Goal: Task Accomplishment & Management: Use online tool/utility

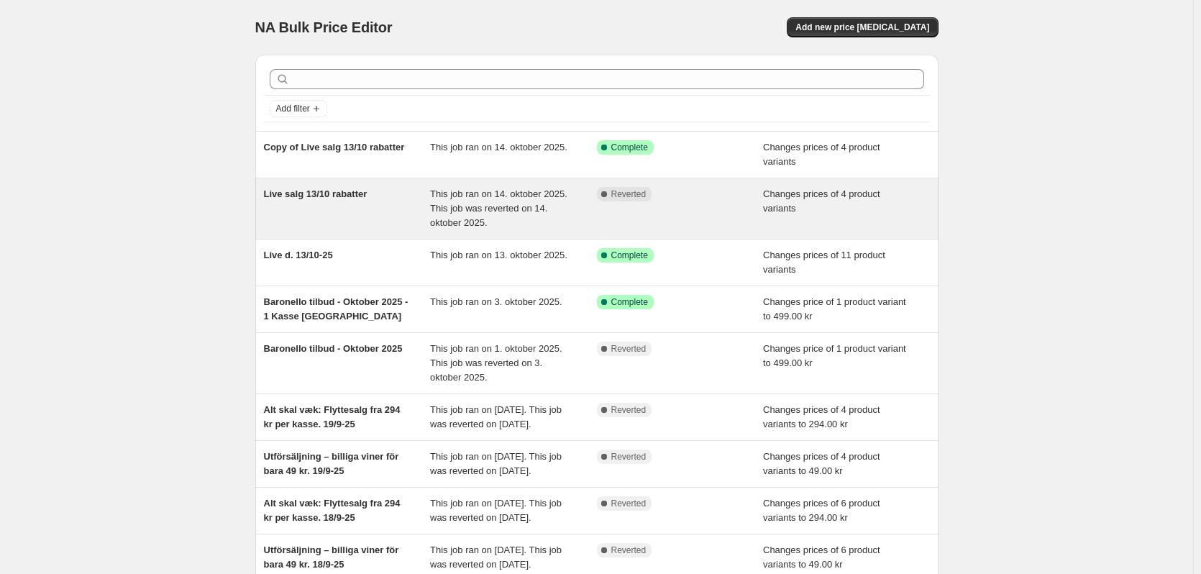
click at [305, 203] on div "Live salg 13/10 rabatter" at bounding box center [347, 208] width 167 height 43
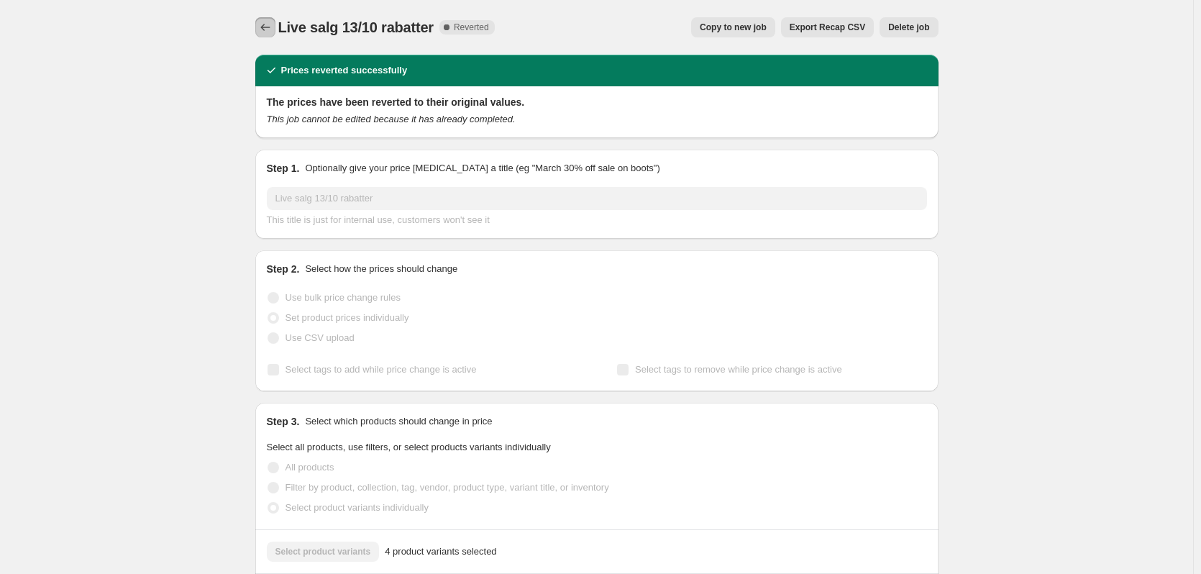
click at [265, 24] on icon "Price change jobs" at bounding box center [265, 27] width 14 height 14
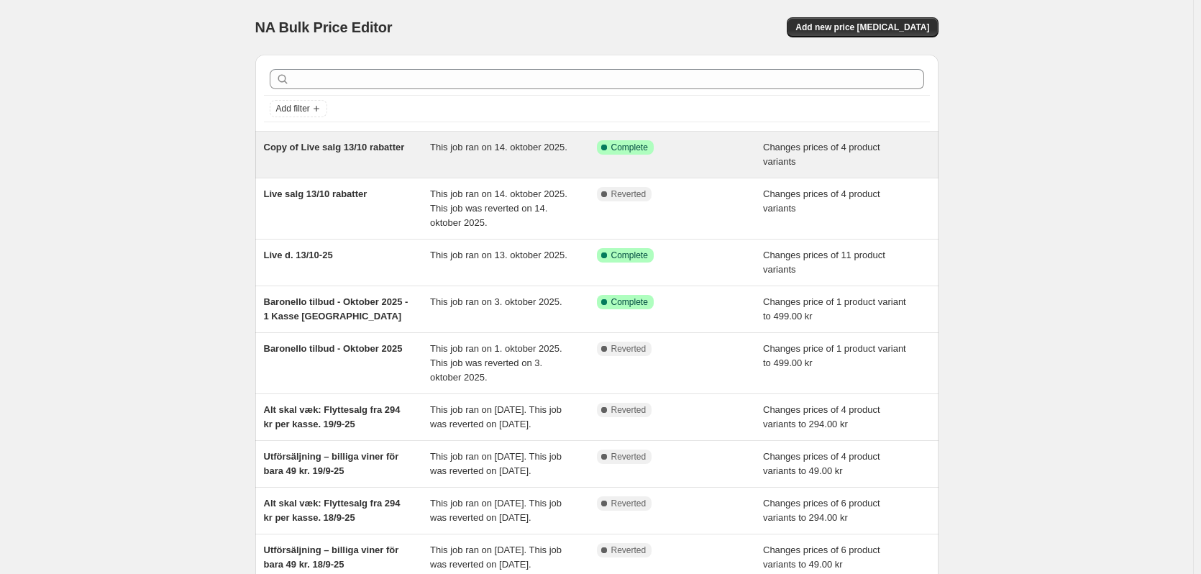
click at [319, 146] on span "Copy of Live salg 13/10 rabatter" at bounding box center [334, 147] width 141 height 11
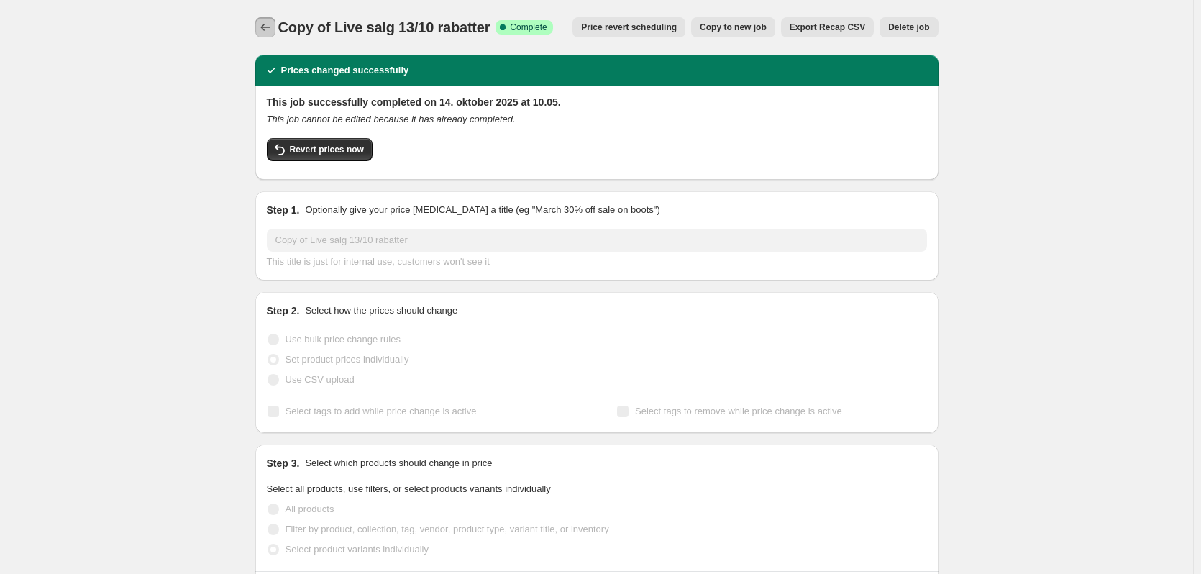
click at [272, 32] on icon "Price change jobs" at bounding box center [265, 27] width 14 height 14
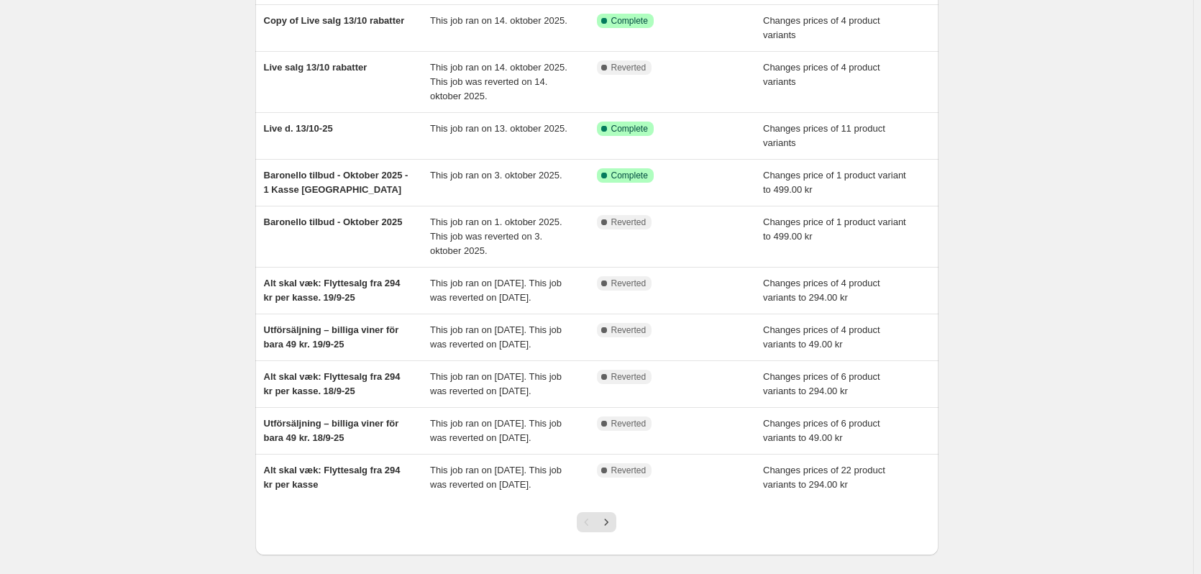
scroll to position [124, 0]
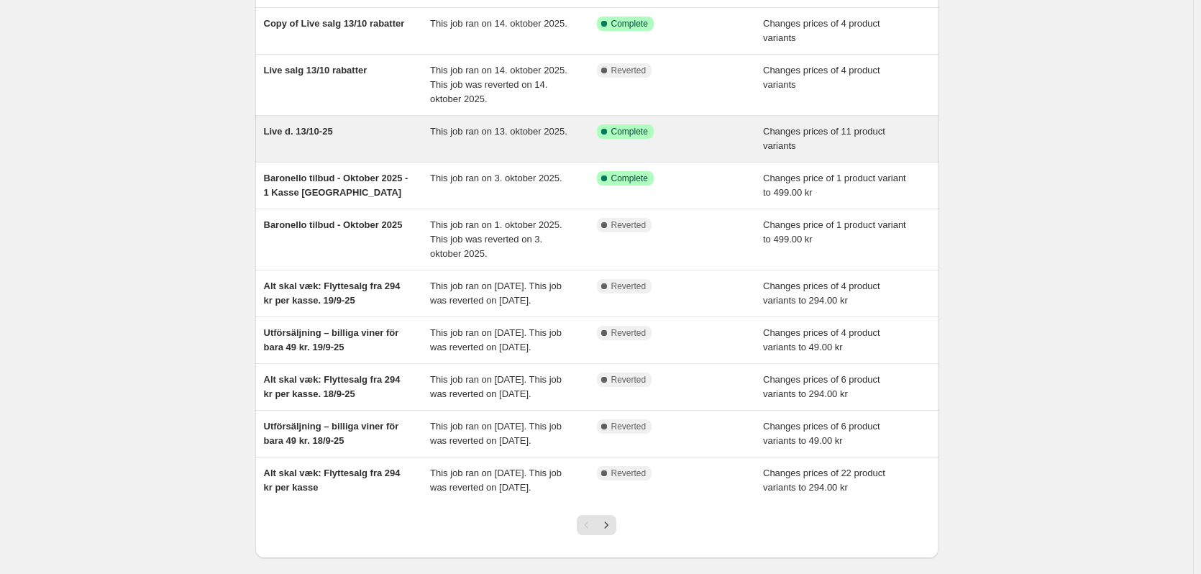
click at [313, 134] on span "Live d. 13/10-25" at bounding box center [298, 131] width 69 height 11
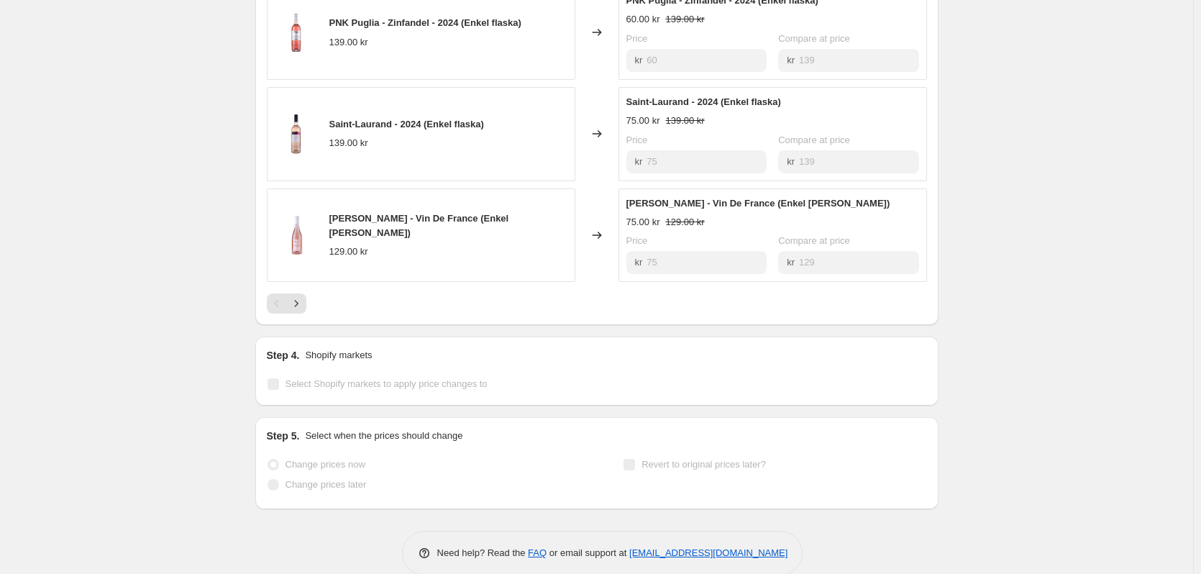
scroll to position [904, 0]
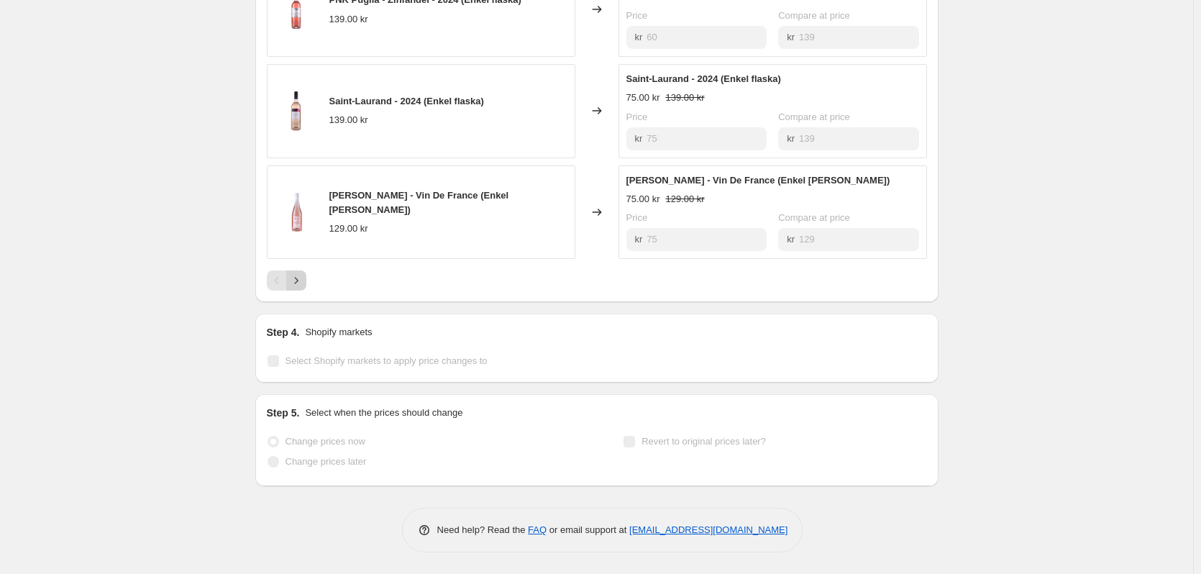
click at [293, 278] on icon "Next" at bounding box center [296, 280] width 14 height 14
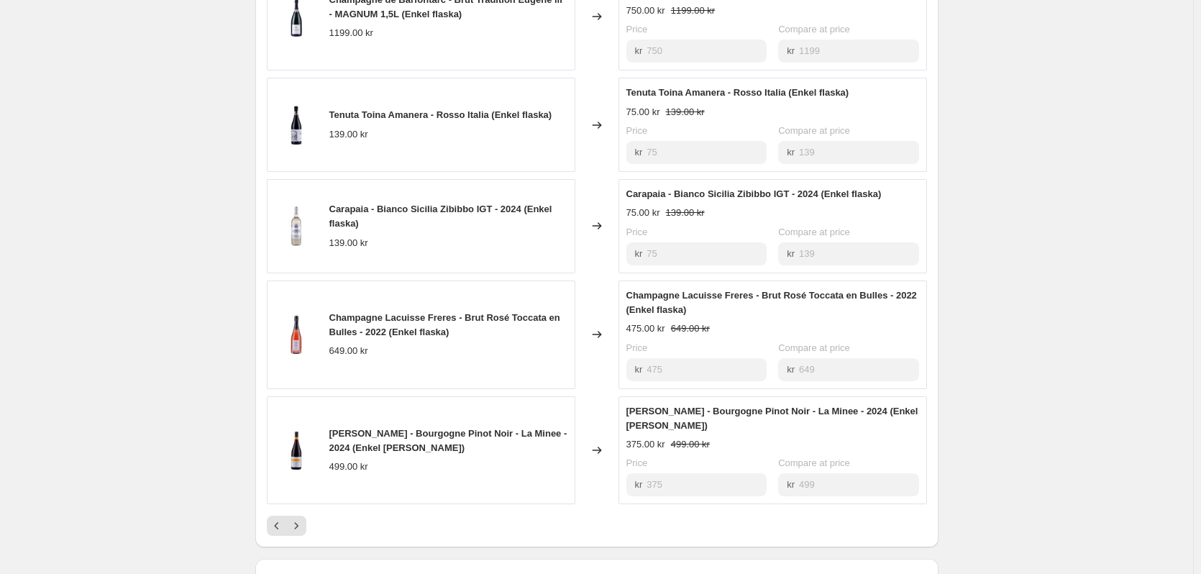
scroll to position [689, 0]
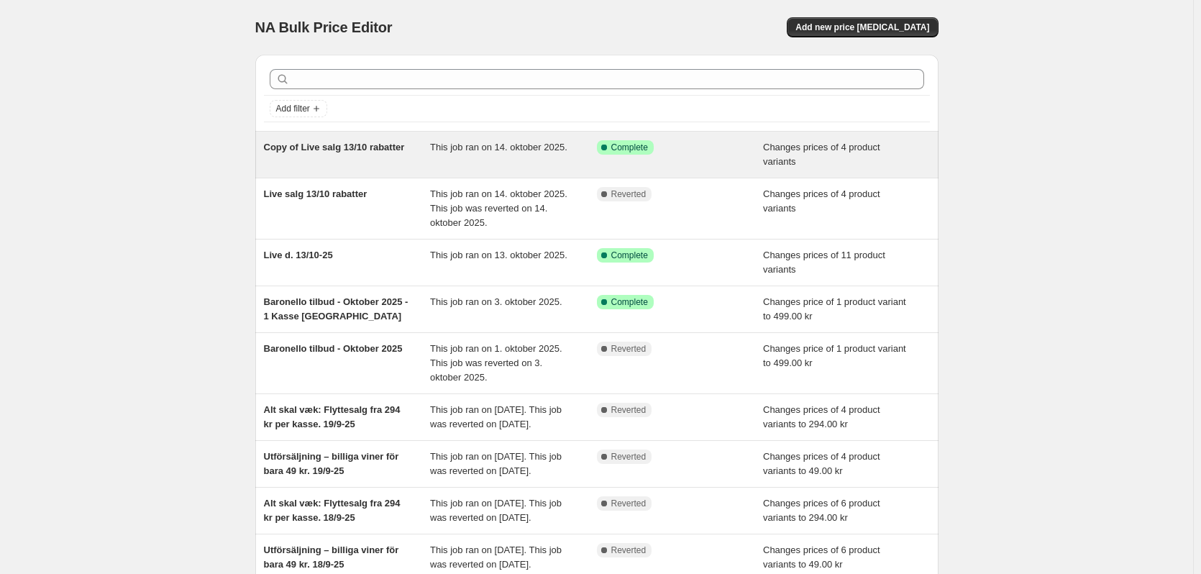
click at [340, 153] on div "Copy of Live salg 13/10 rabatter" at bounding box center [347, 154] width 167 height 29
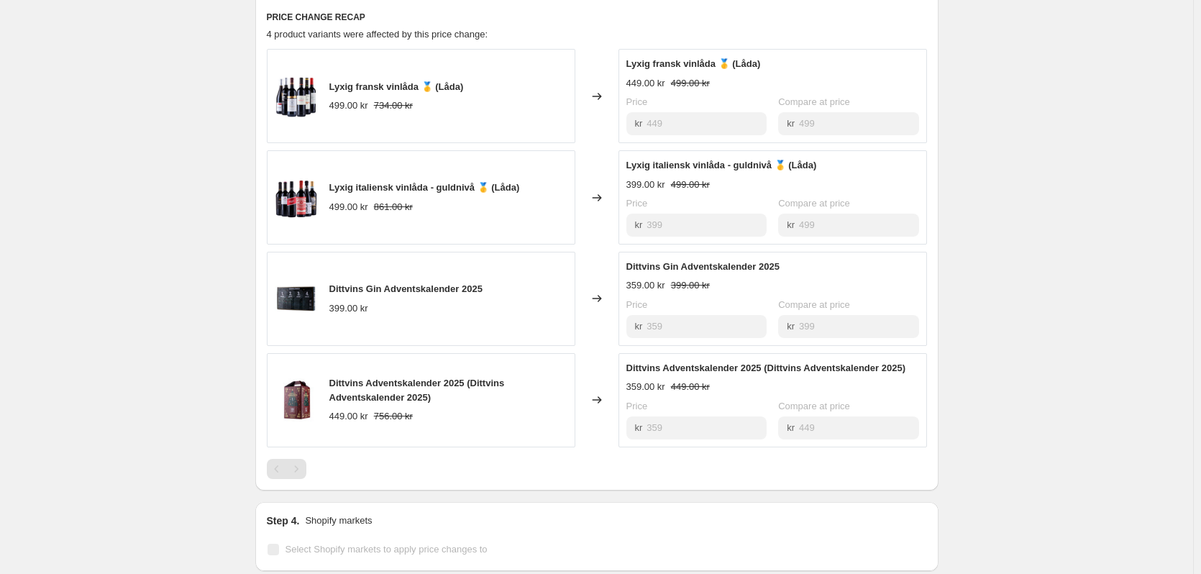
scroll to position [575, 0]
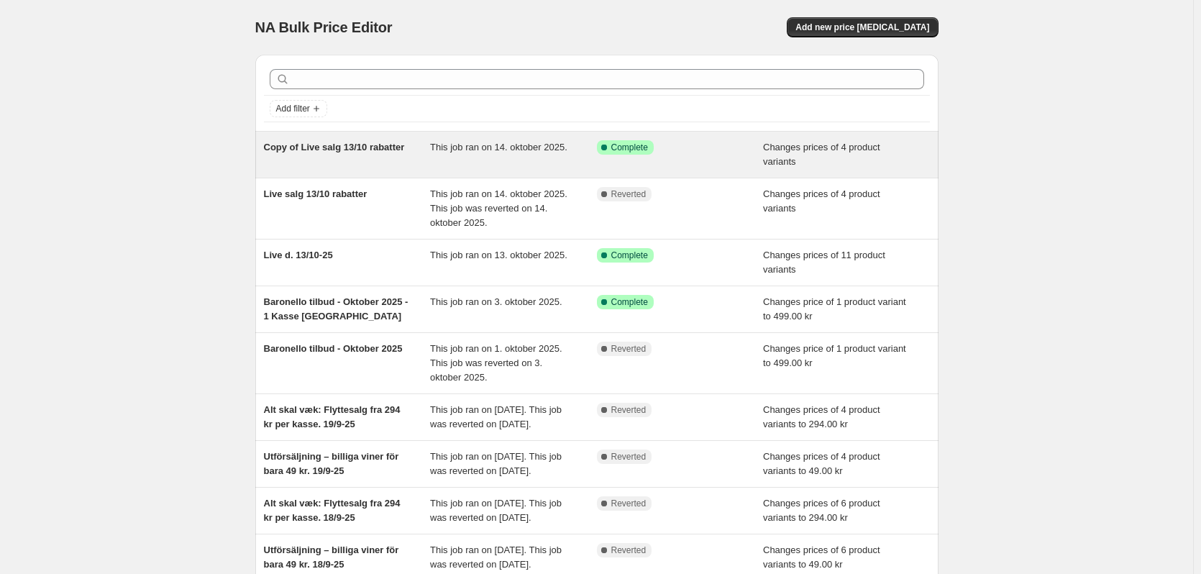
click at [502, 150] on span "This job ran on 14. oktober 2025." at bounding box center [498, 147] width 137 height 11
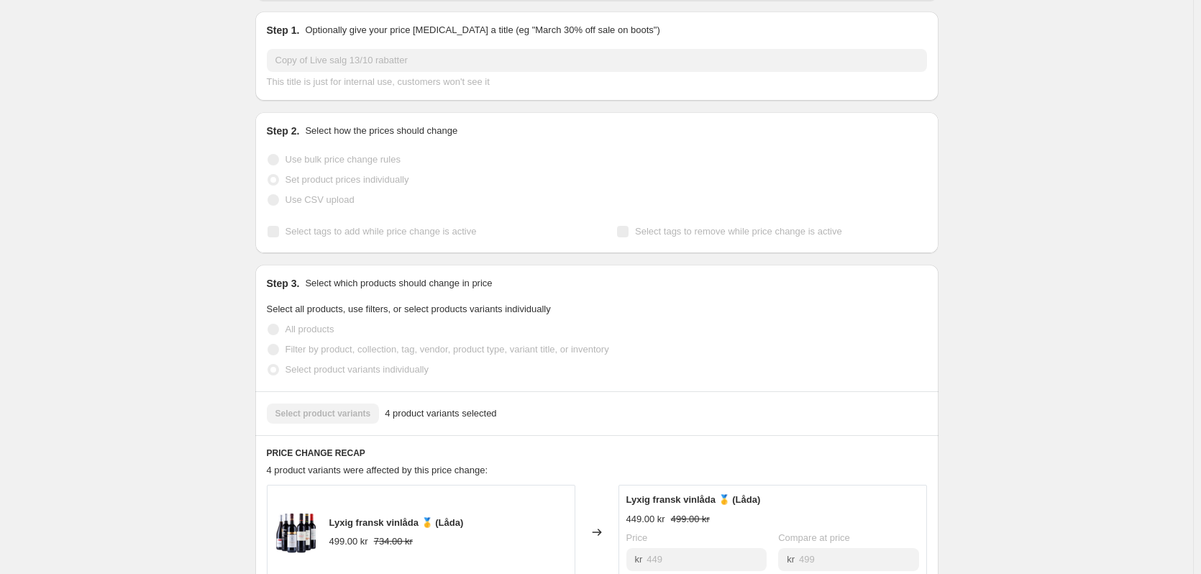
scroll to position [216, 0]
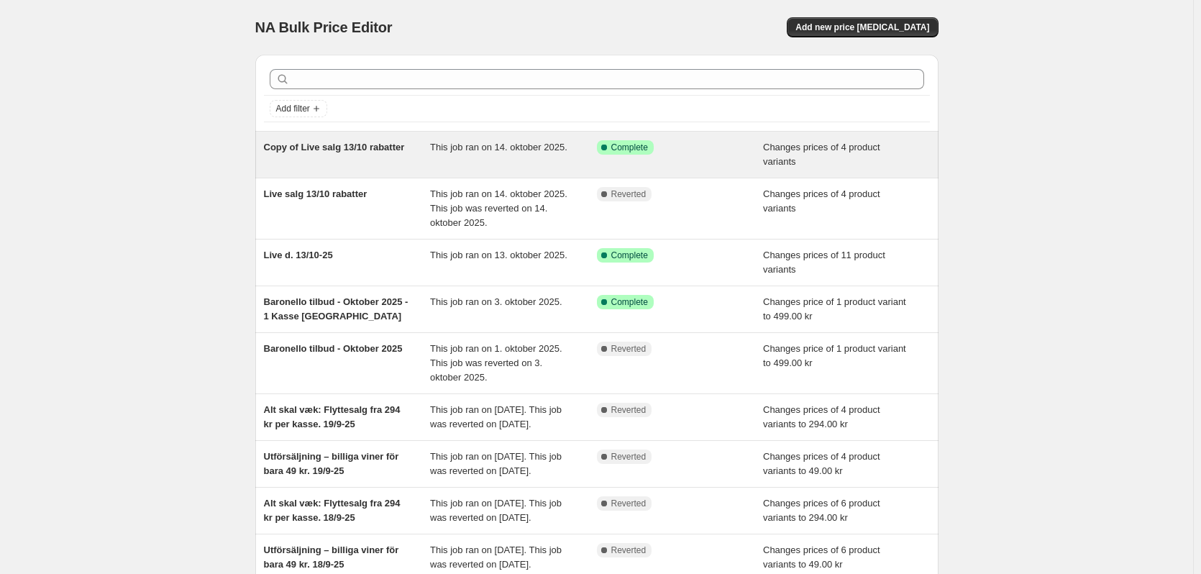
click at [324, 158] on div "Copy of Live salg 13/10 rabatter" at bounding box center [347, 154] width 167 height 29
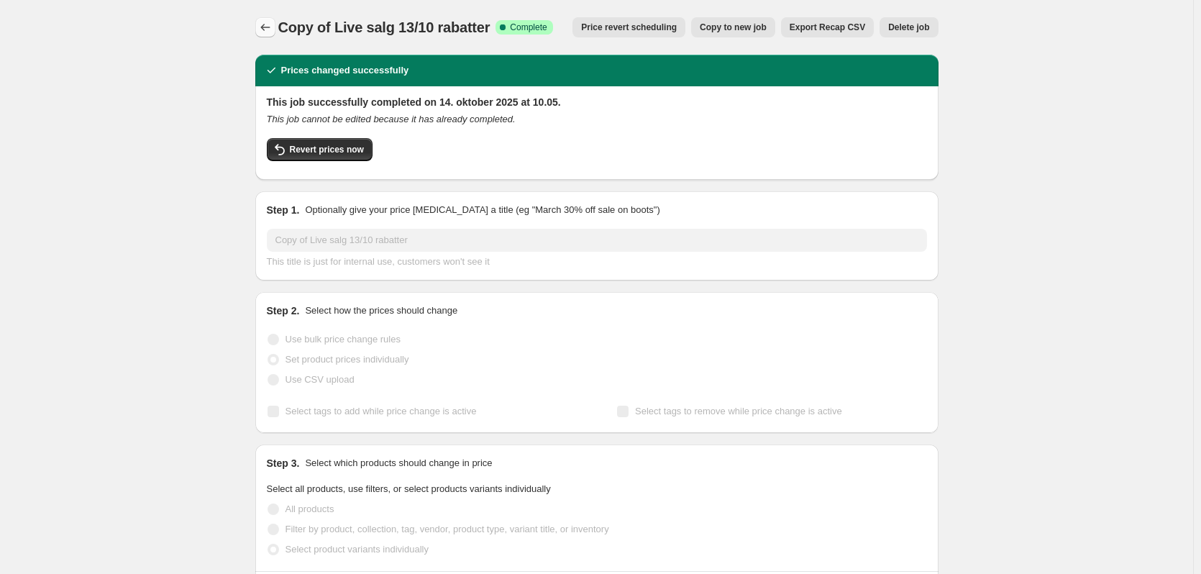
click at [262, 22] on icon "Price change jobs" at bounding box center [265, 27] width 14 height 14
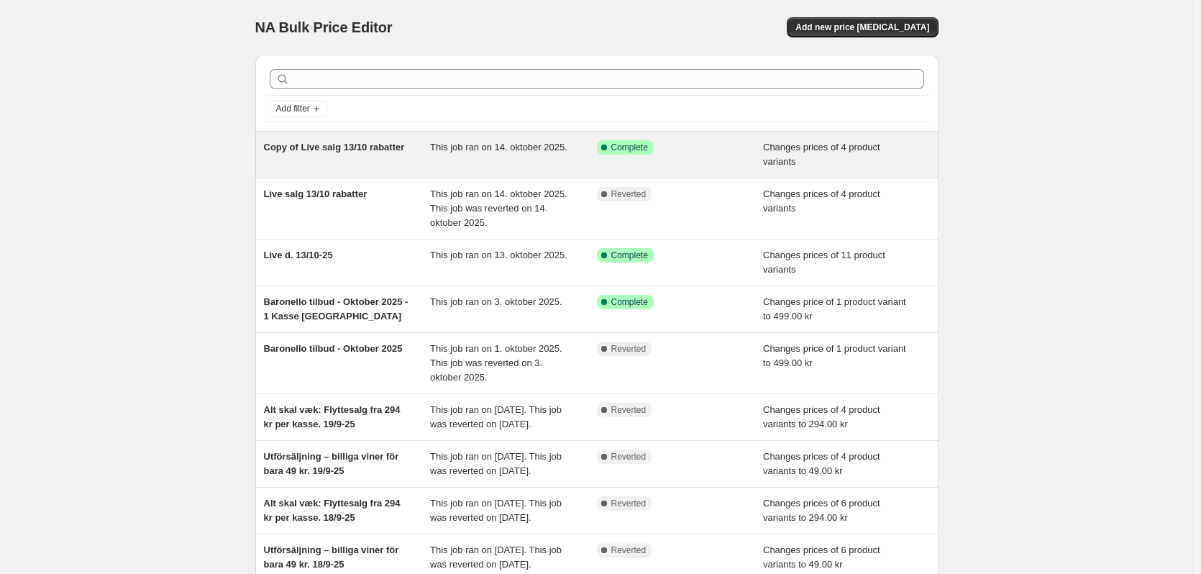
click at [571, 160] on div "This job ran on 14. oktober 2025." at bounding box center [513, 154] width 167 height 29
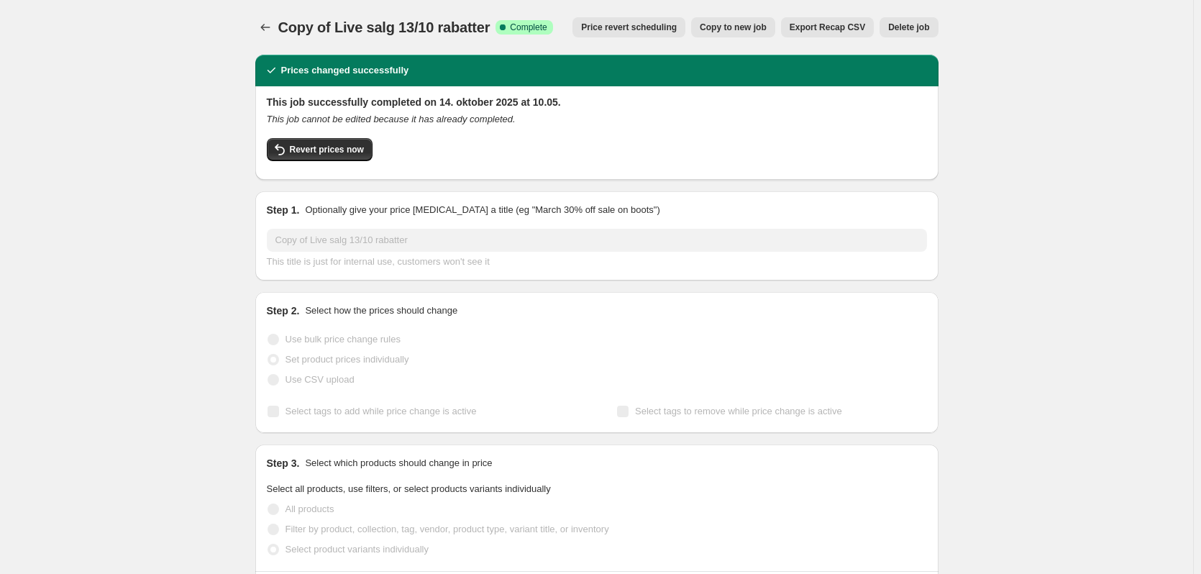
click at [746, 36] on button "Copy to new job" at bounding box center [733, 27] width 84 height 20
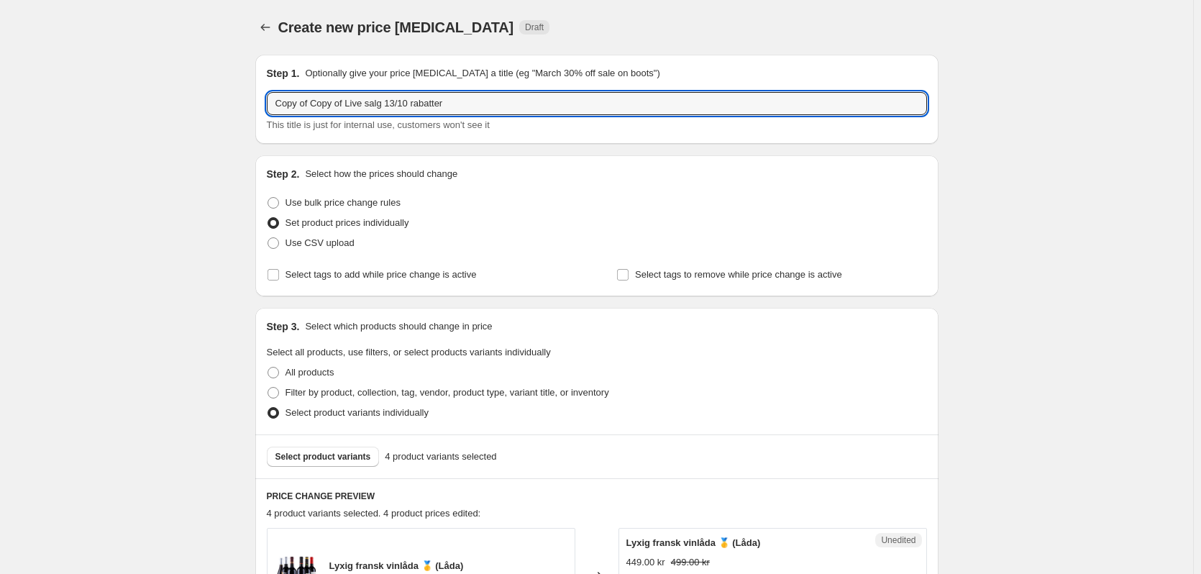
drag, startPoint x: 349, startPoint y: 102, endPoint x: 264, endPoint y: 99, distance: 84.9
click at [264, 99] on div "Step 1. Optionally give your price [MEDICAL_DATA] a title (eg "March 30% off sa…" at bounding box center [596, 99] width 683 height 89
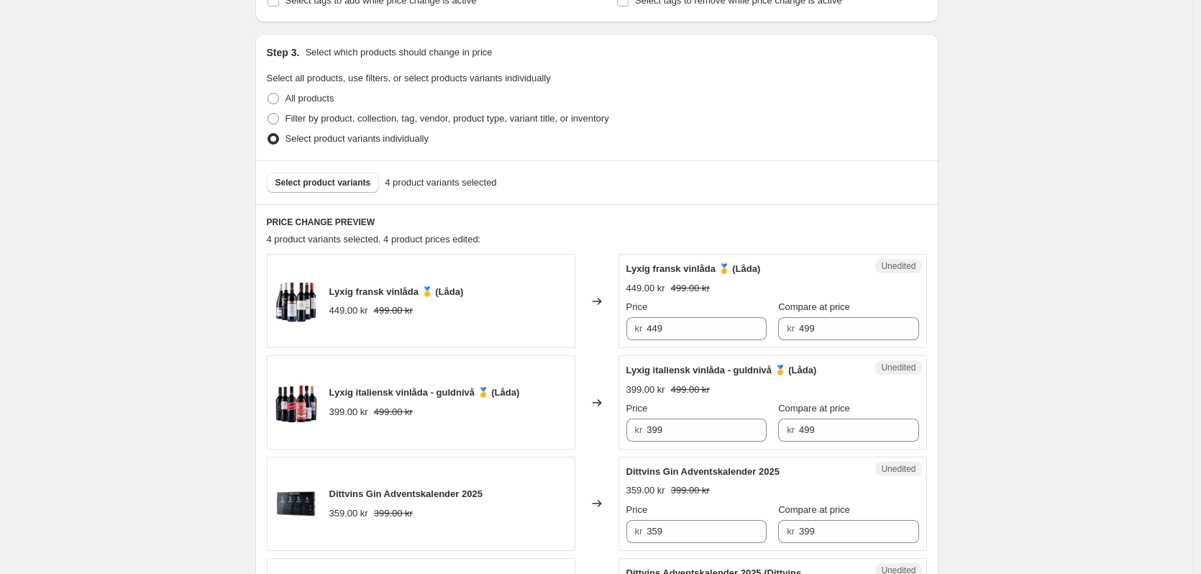
scroll to position [288, 0]
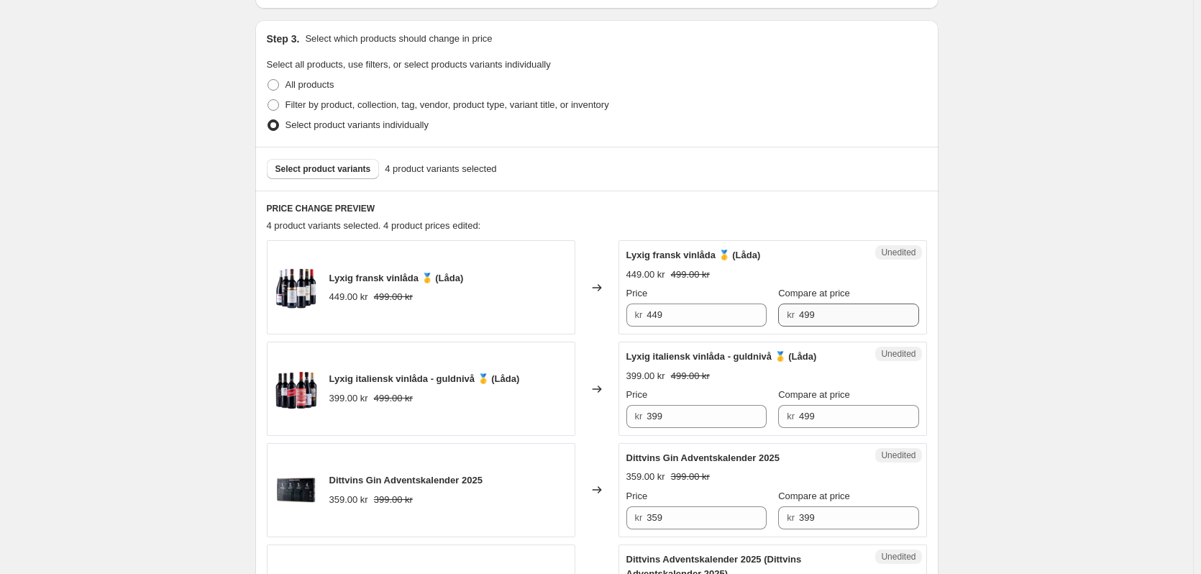
type input "Live salg 13/10 rabatter"
click at [816, 323] on input "499" at bounding box center [859, 314] width 120 height 23
type input "4"
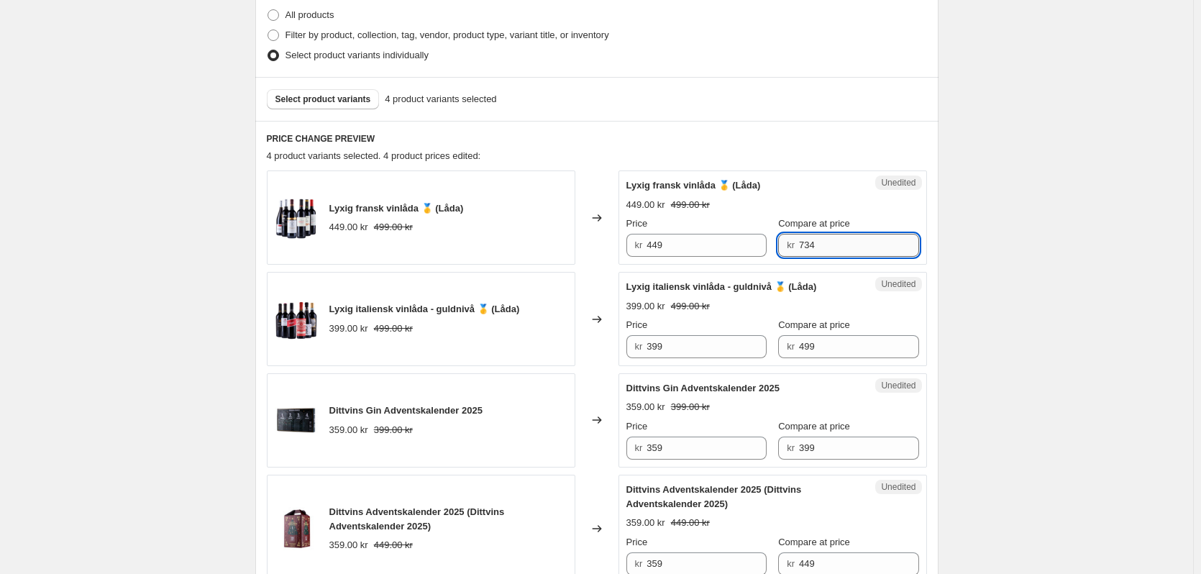
scroll to position [359, 0]
type input "734"
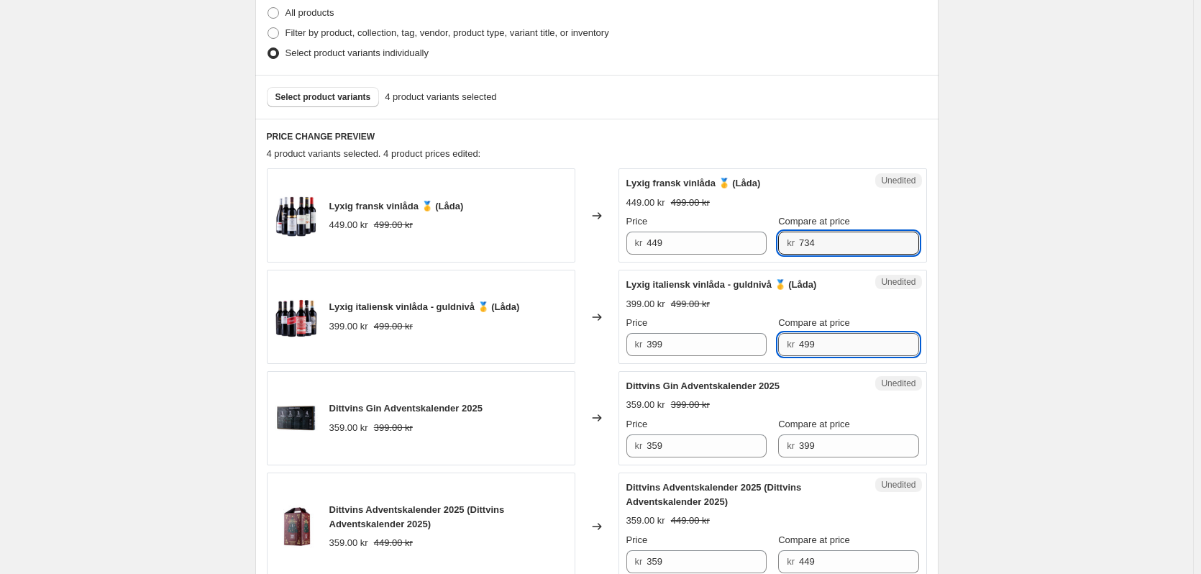
click at [817, 345] on input "499" at bounding box center [859, 344] width 120 height 23
type input "4"
type input "891"
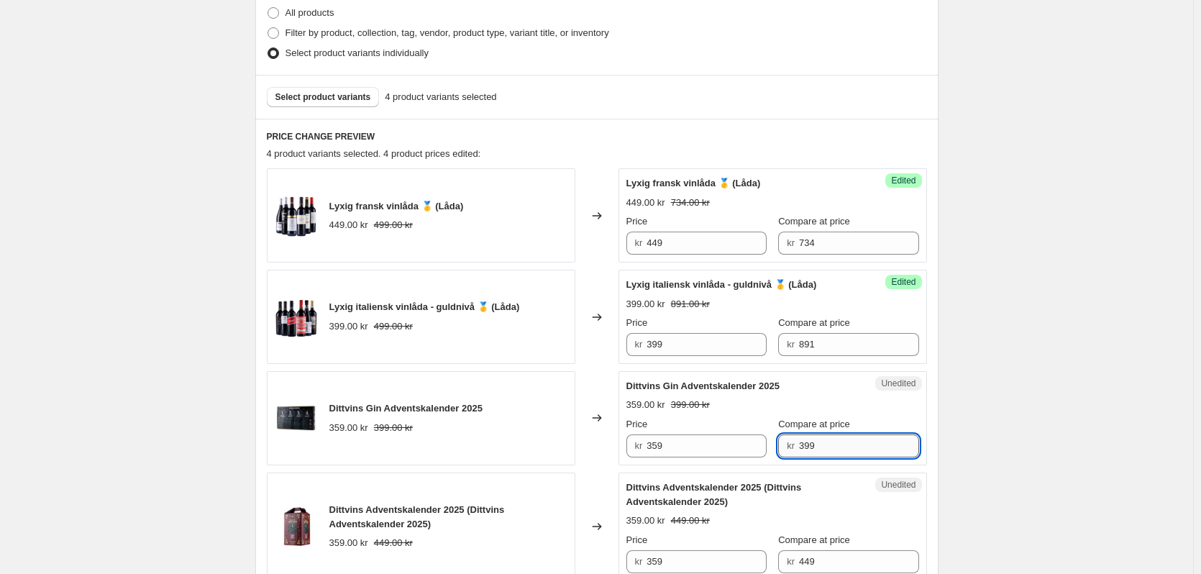
click at [840, 442] on input "399" at bounding box center [859, 445] width 120 height 23
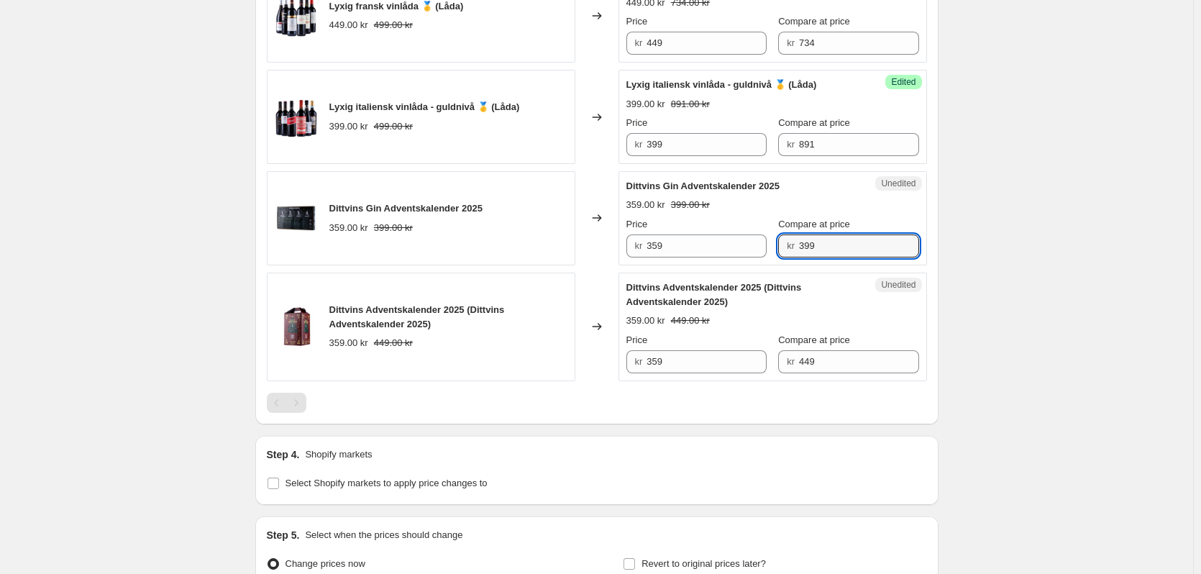
scroll to position [575, 0]
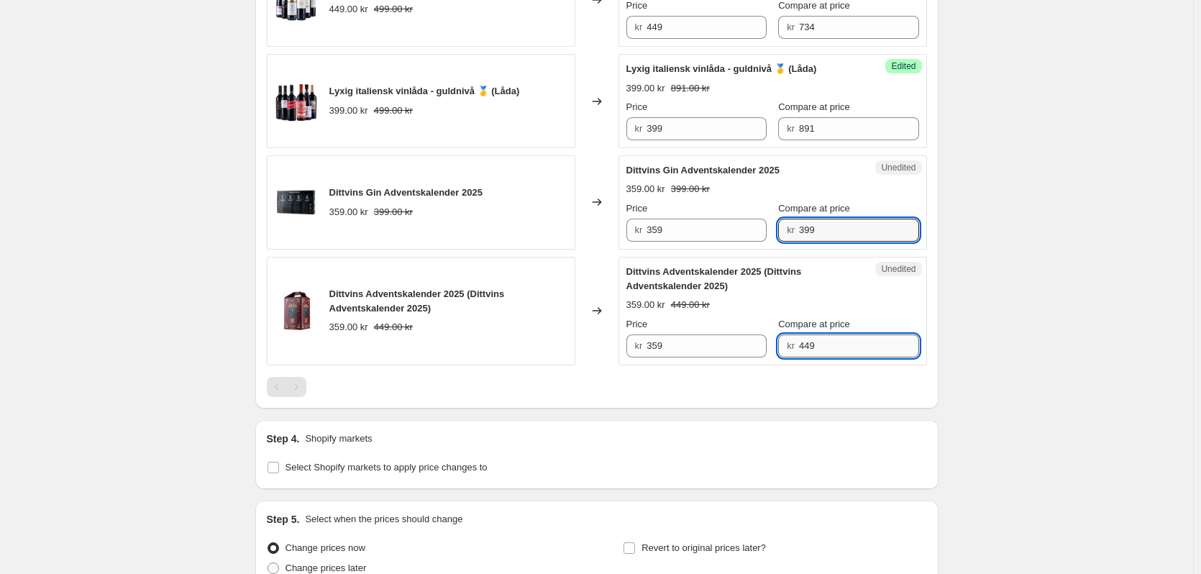
click at [843, 354] on input "449" at bounding box center [859, 345] width 120 height 23
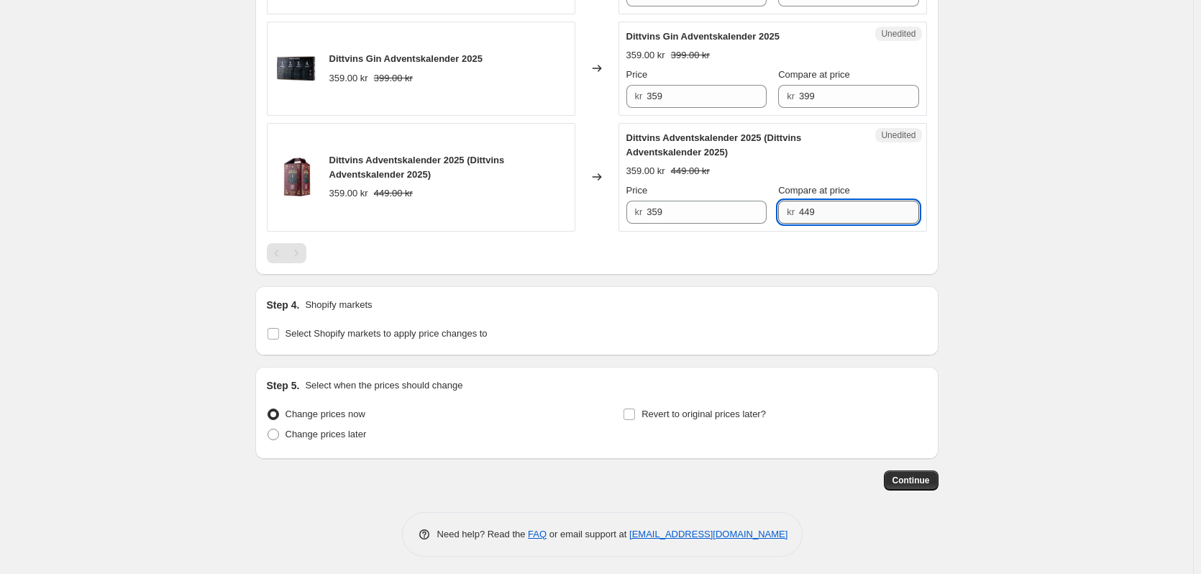
scroll to position [713, 0]
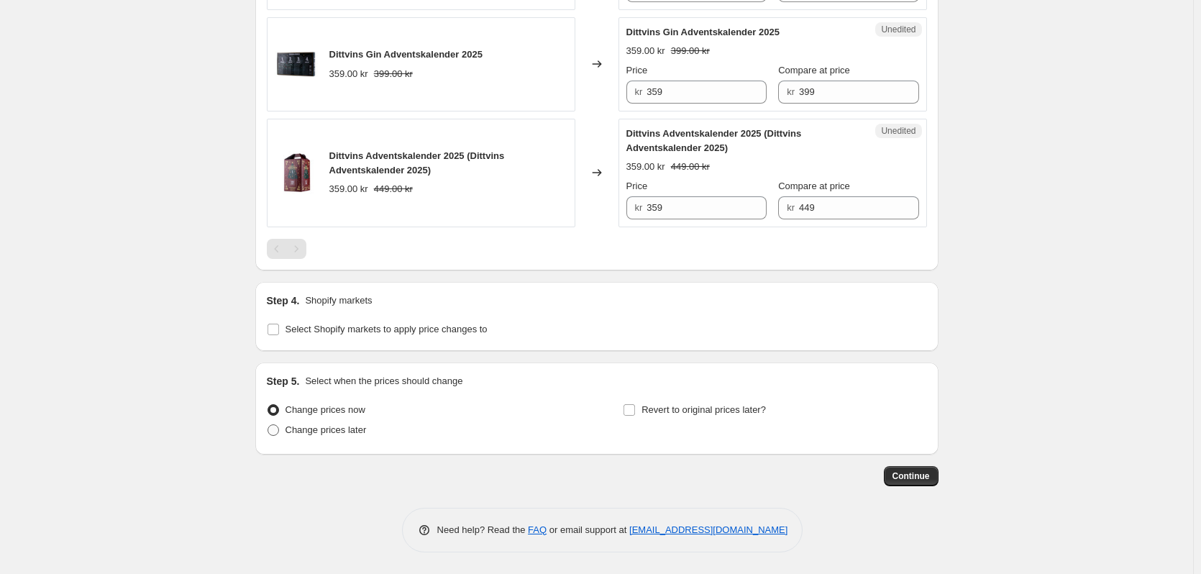
click at [320, 426] on span "Change prices later" at bounding box center [325, 429] width 81 height 11
click at [268, 425] on input "Change prices later" at bounding box center [267, 424] width 1 height 1
radio input "true"
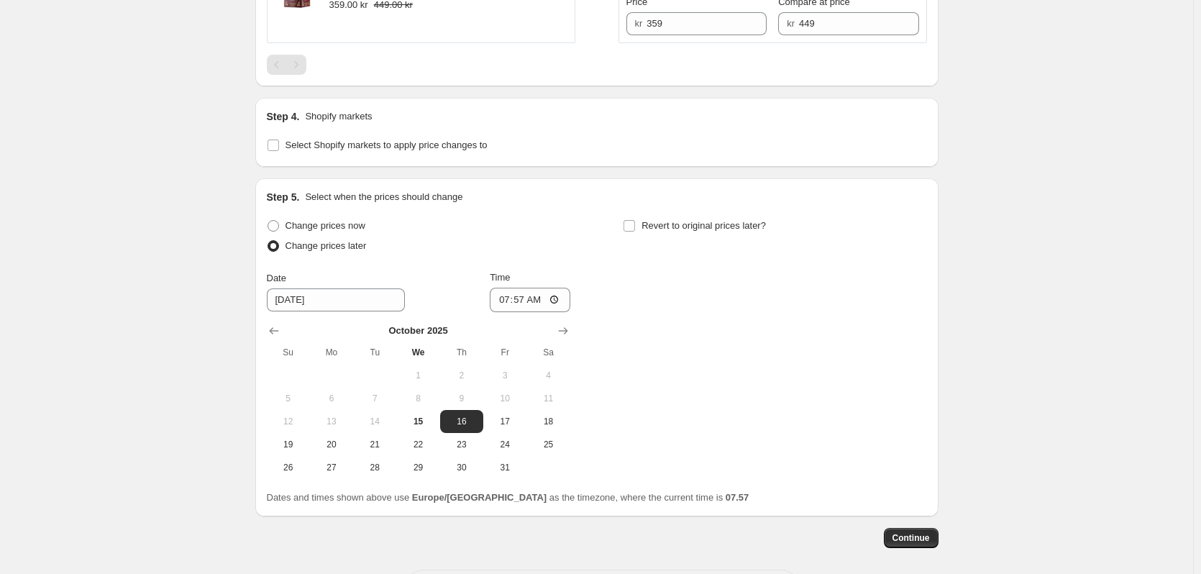
scroll to position [959, 0]
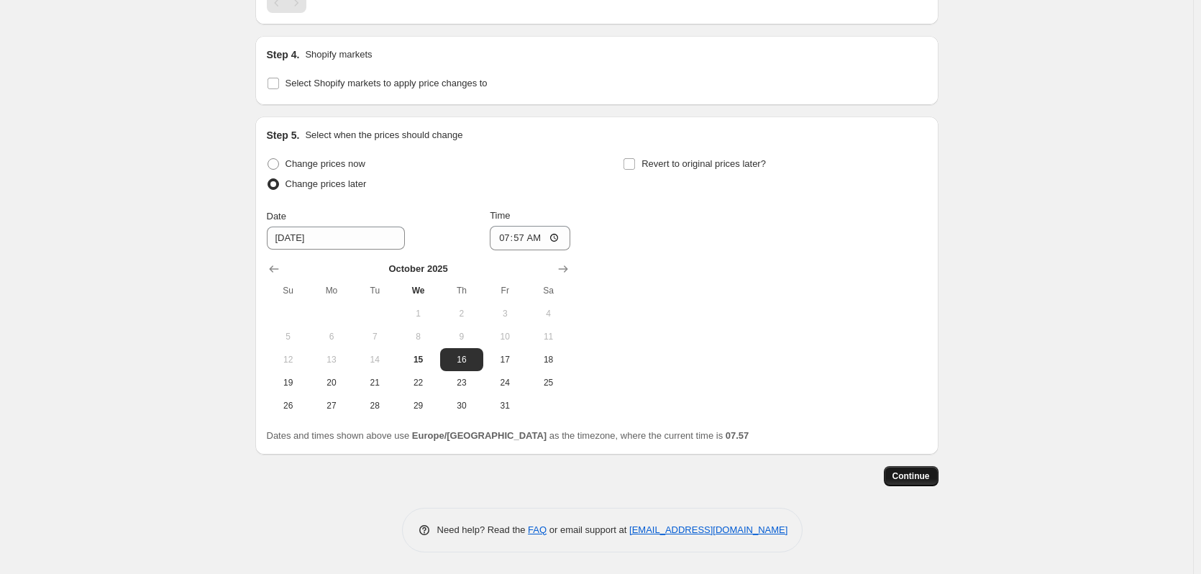
click at [927, 479] on span "Continue" at bounding box center [910, 476] width 37 height 12
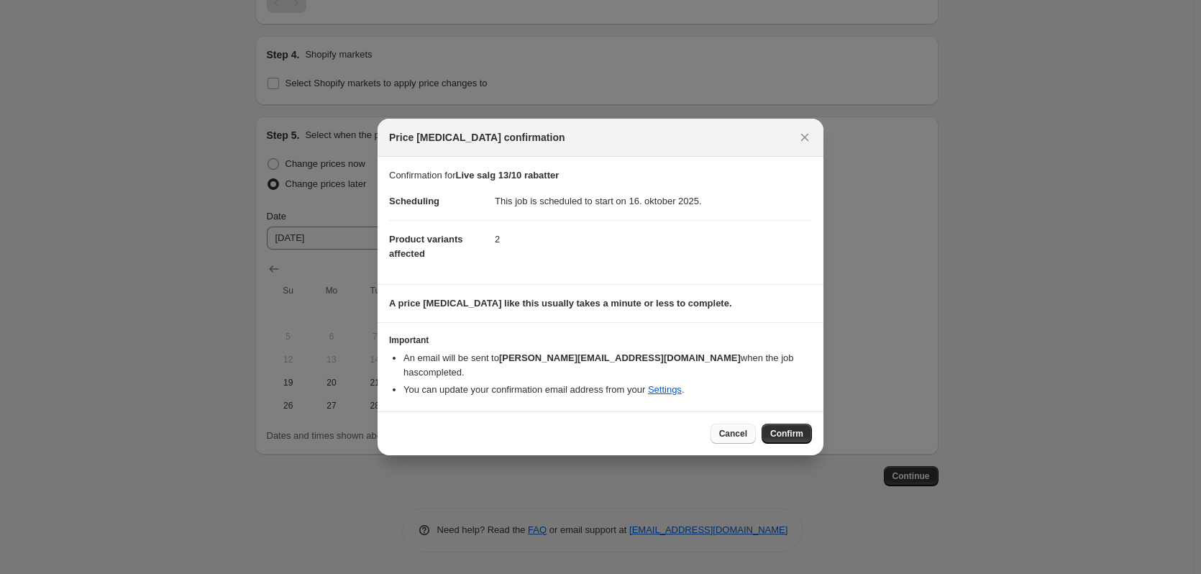
click at [736, 428] on span "Cancel" at bounding box center [733, 434] width 28 height 12
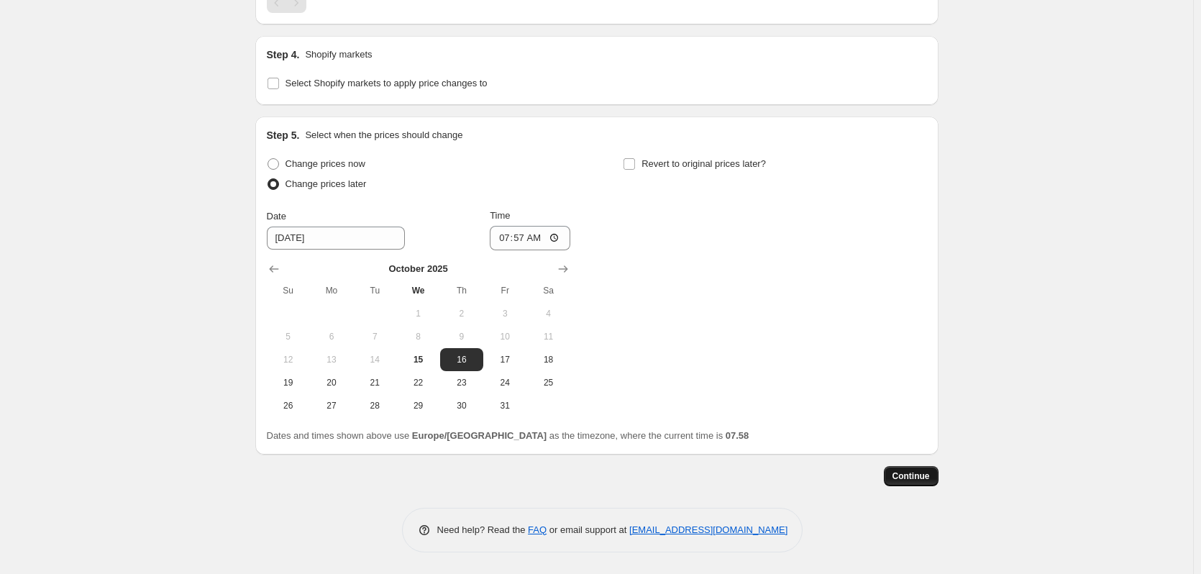
click at [903, 479] on span "Continue" at bounding box center [910, 476] width 37 height 12
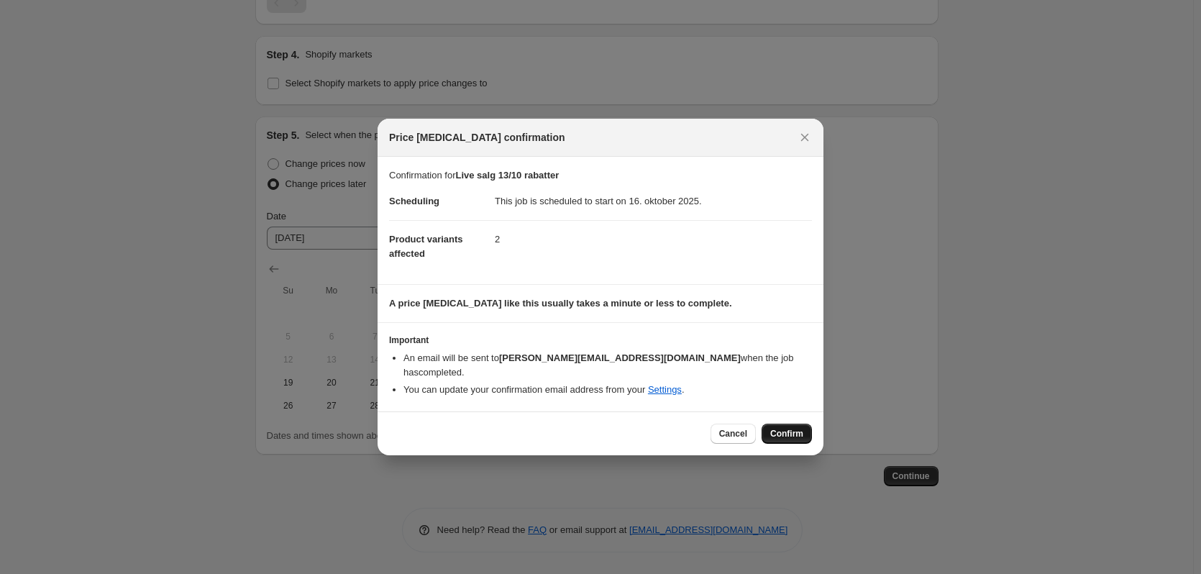
click at [782, 428] on span "Confirm" at bounding box center [786, 434] width 33 height 12
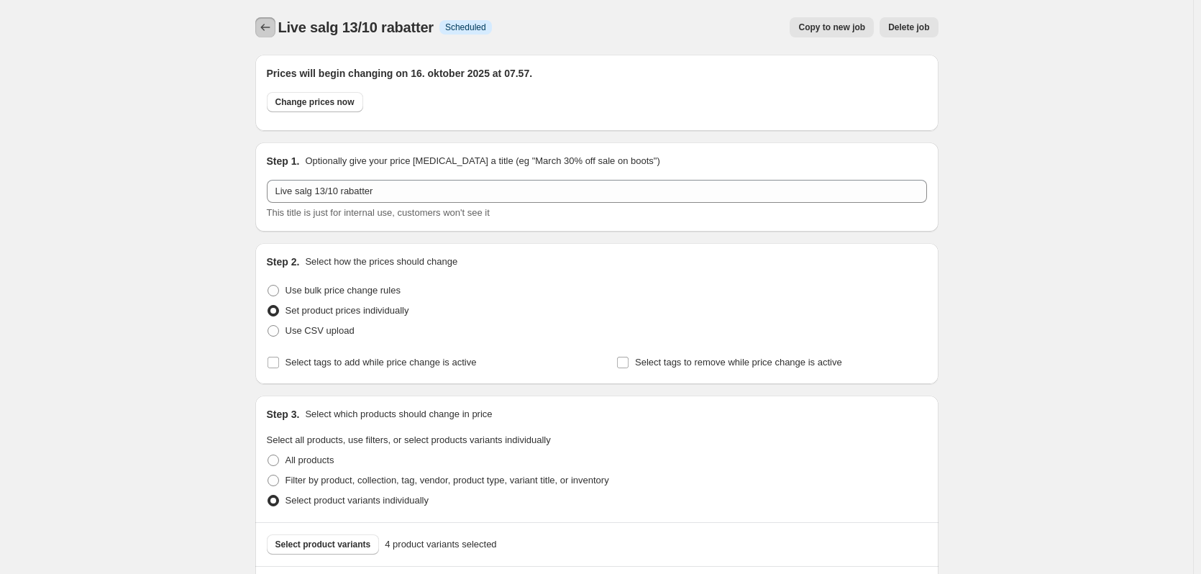
click at [266, 25] on icon "Price change jobs" at bounding box center [265, 27] width 14 height 14
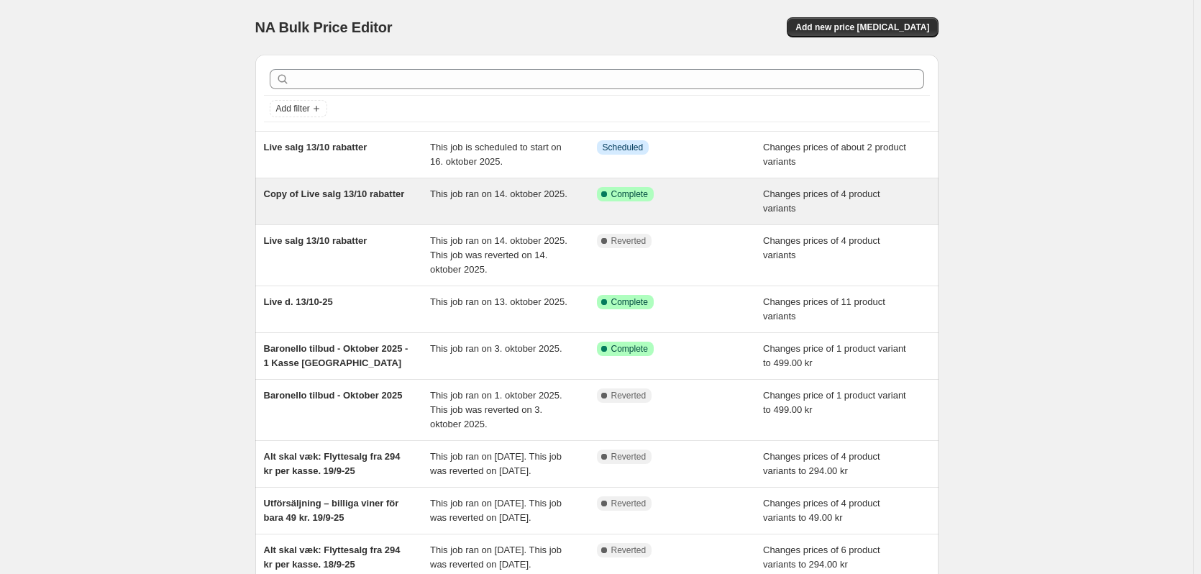
click at [436, 196] on span "This job ran on 14. oktober 2025." at bounding box center [498, 193] width 137 height 11
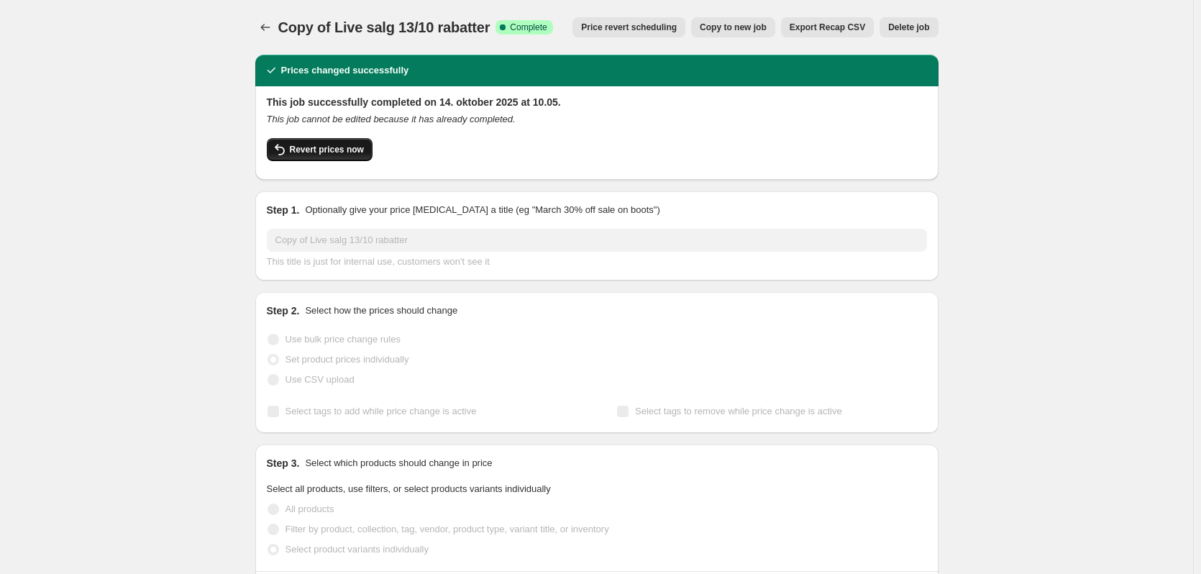
click at [315, 152] on span "Revert prices now" at bounding box center [327, 150] width 74 height 12
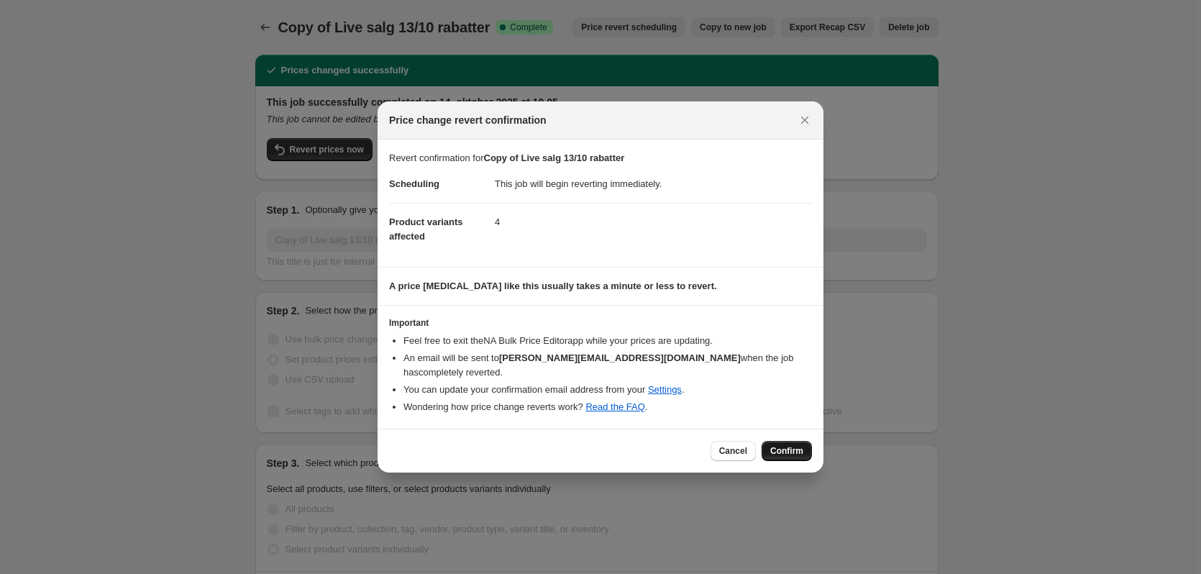
click at [789, 445] on span "Confirm" at bounding box center [786, 451] width 33 height 12
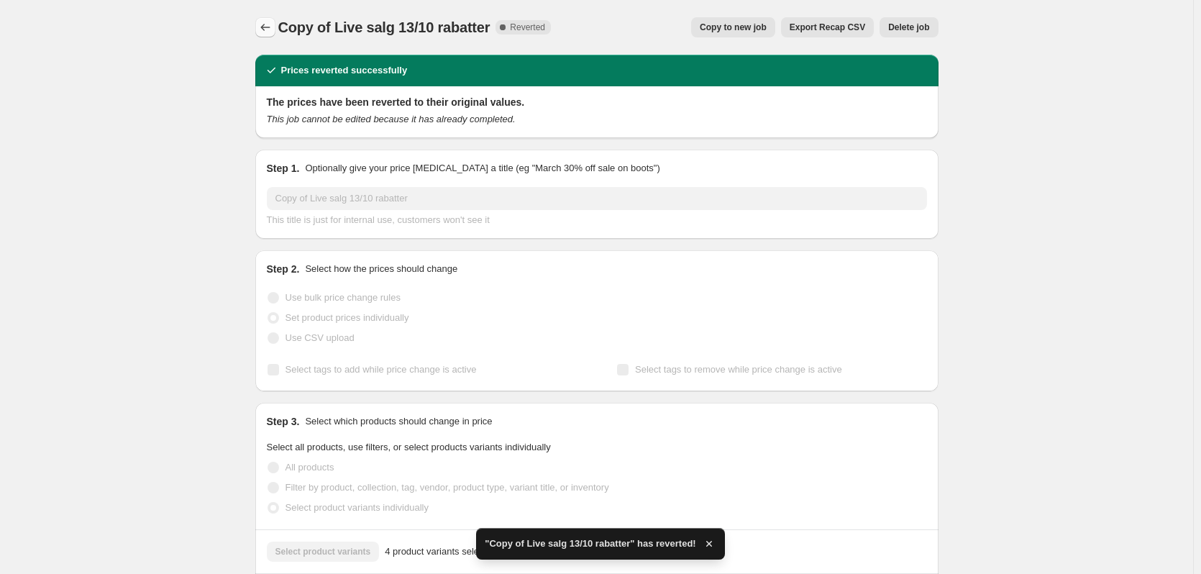
click at [264, 28] on icon "Price change jobs" at bounding box center [265, 27] width 14 height 14
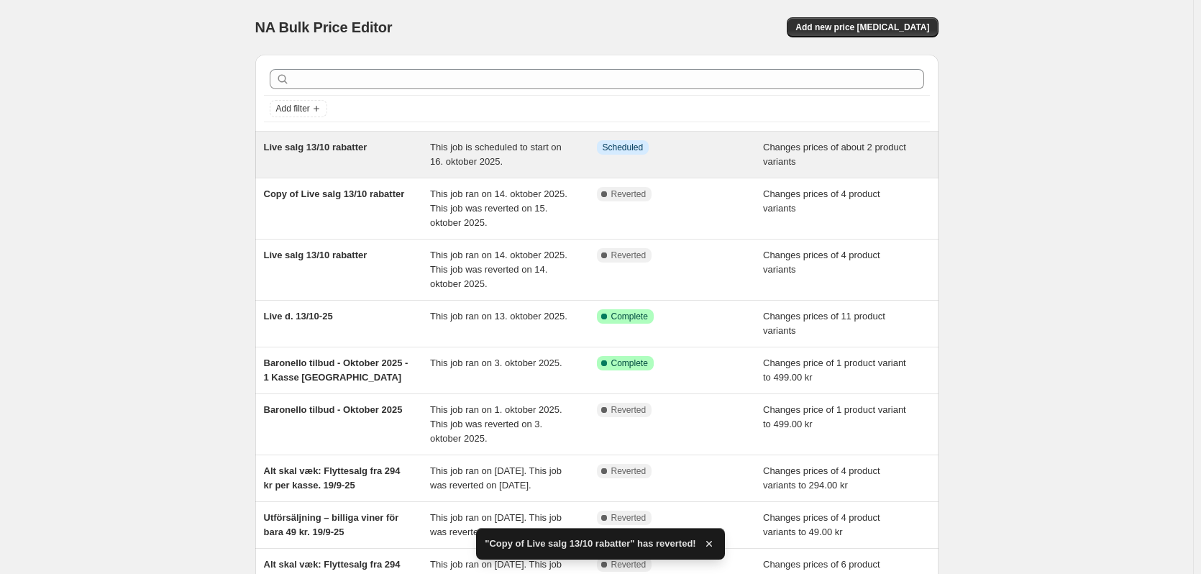
click at [461, 159] on span "This job is scheduled to start on 16. oktober 2025." at bounding box center [496, 154] width 132 height 25
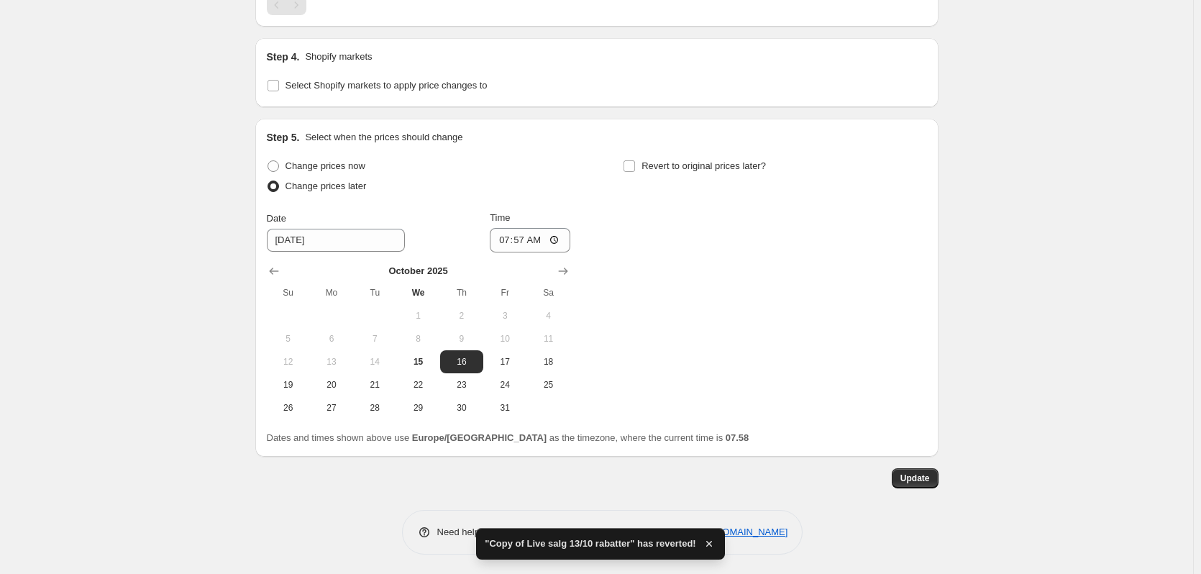
scroll to position [1047, 0]
click at [279, 162] on span at bounding box center [273, 164] width 12 height 12
click at [268, 159] on input "Change prices now" at bounding box center [267, 158] width 1 height 1
radio input "true"
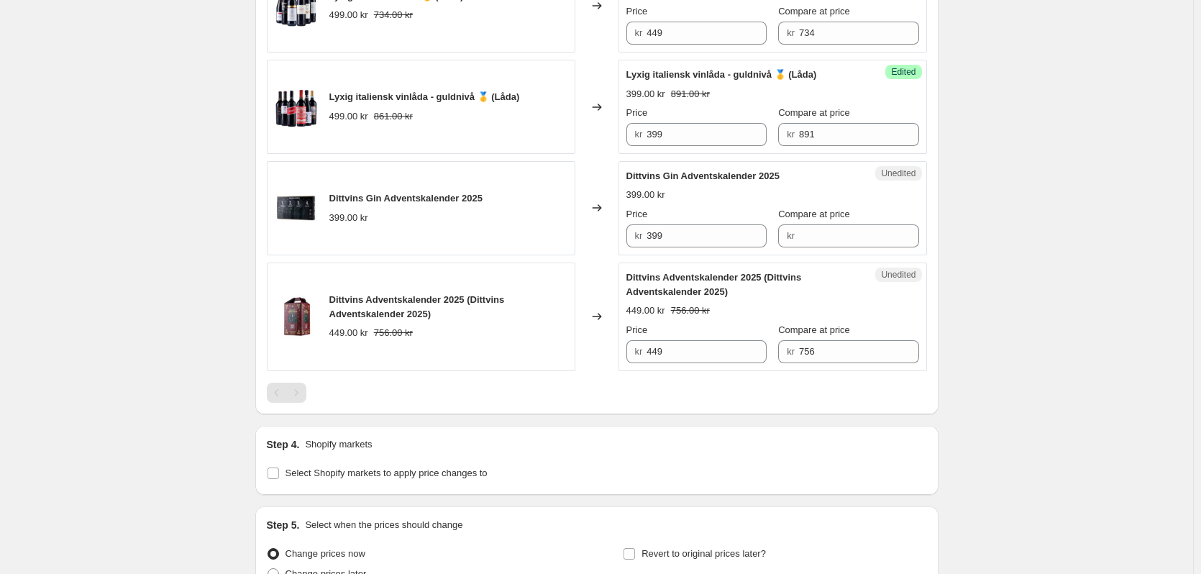
scroll to position [585, 0]
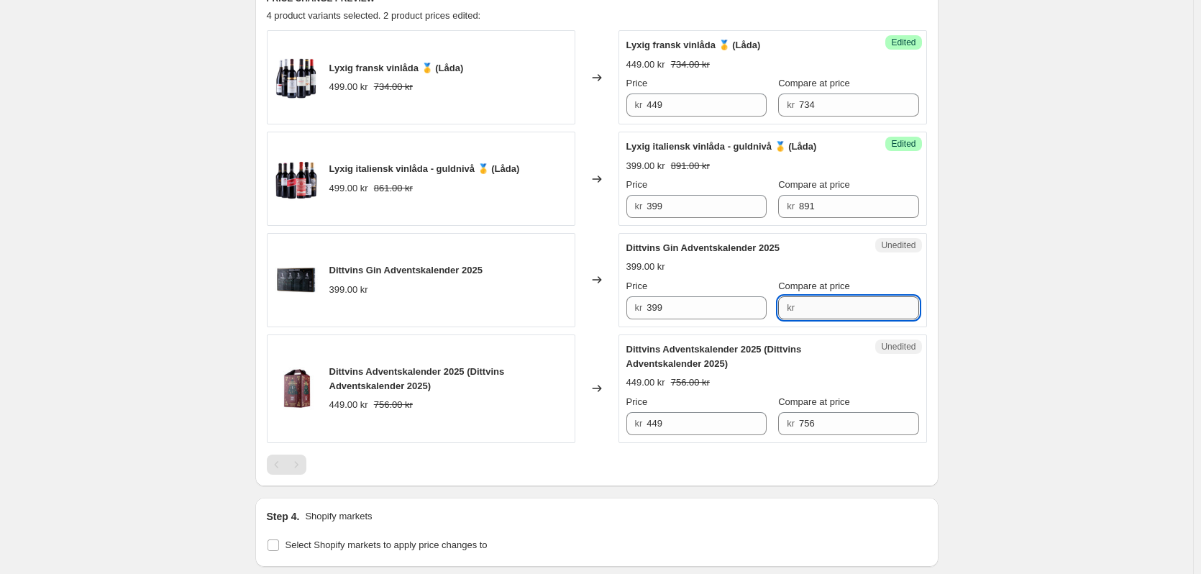
click at [814, 316] on input "Compare at price" at bounding box center [859, 307] width 120 height 23
type input "399"
click at [715, 317] on input "399" at bounding box center [706, 307] width 120 height 23
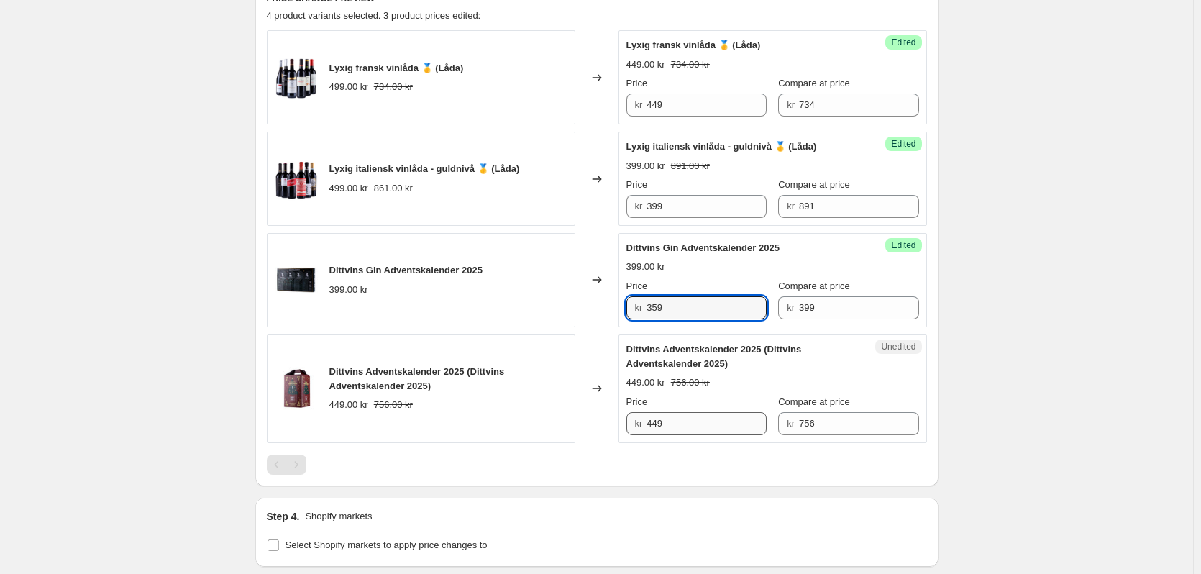
type input "359"
click at [673, 426] on input "449" at bounding box center [706, 423] width 120 height 23
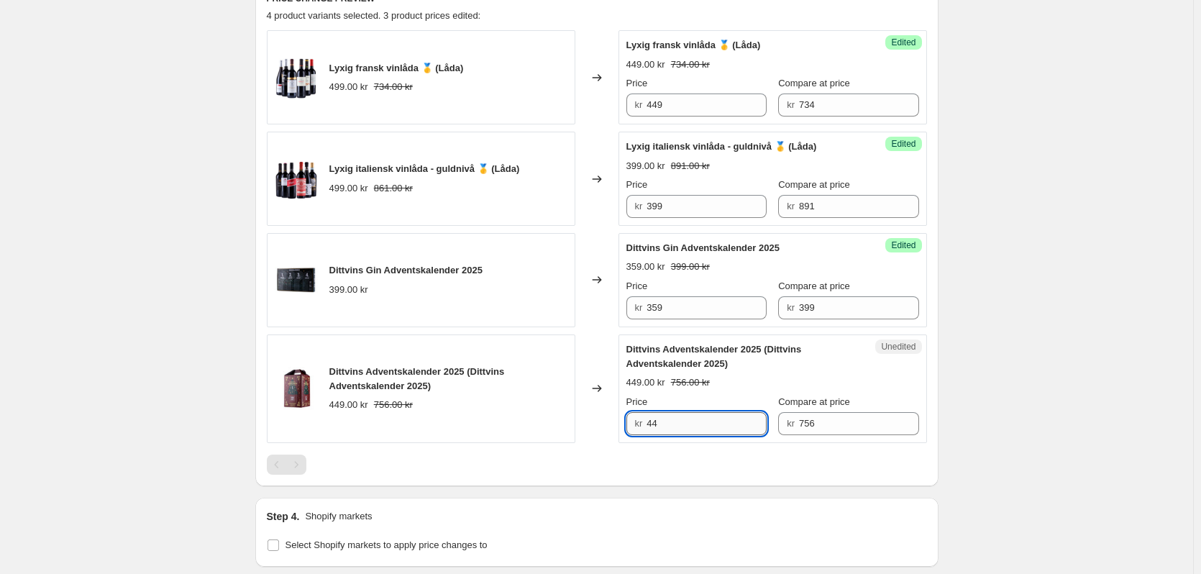
type input "4"
type input "359"
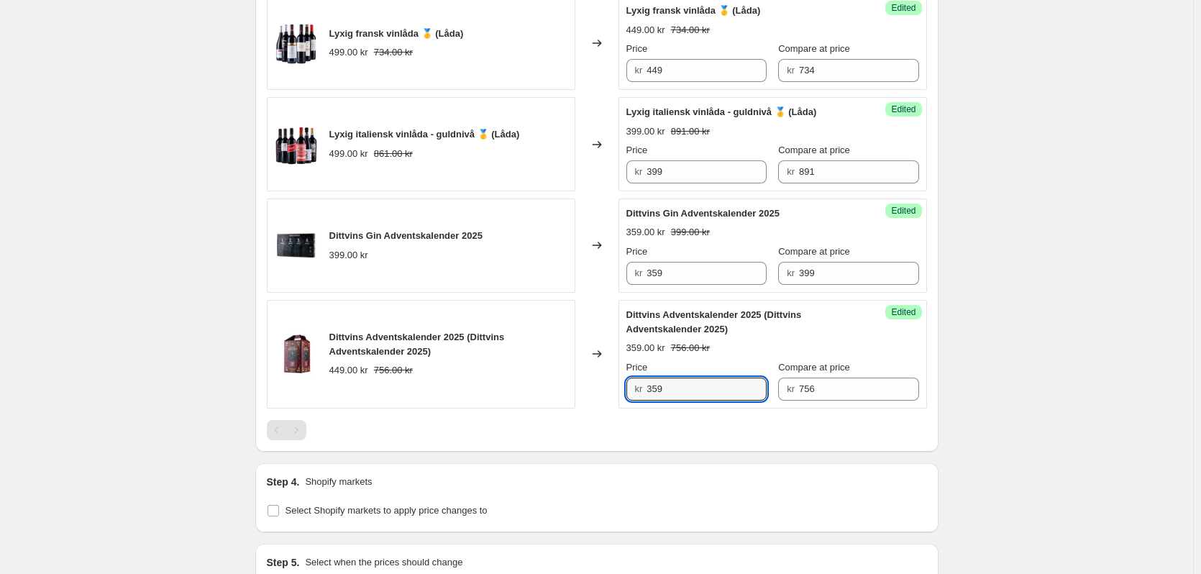
scroll to position [801, 0]
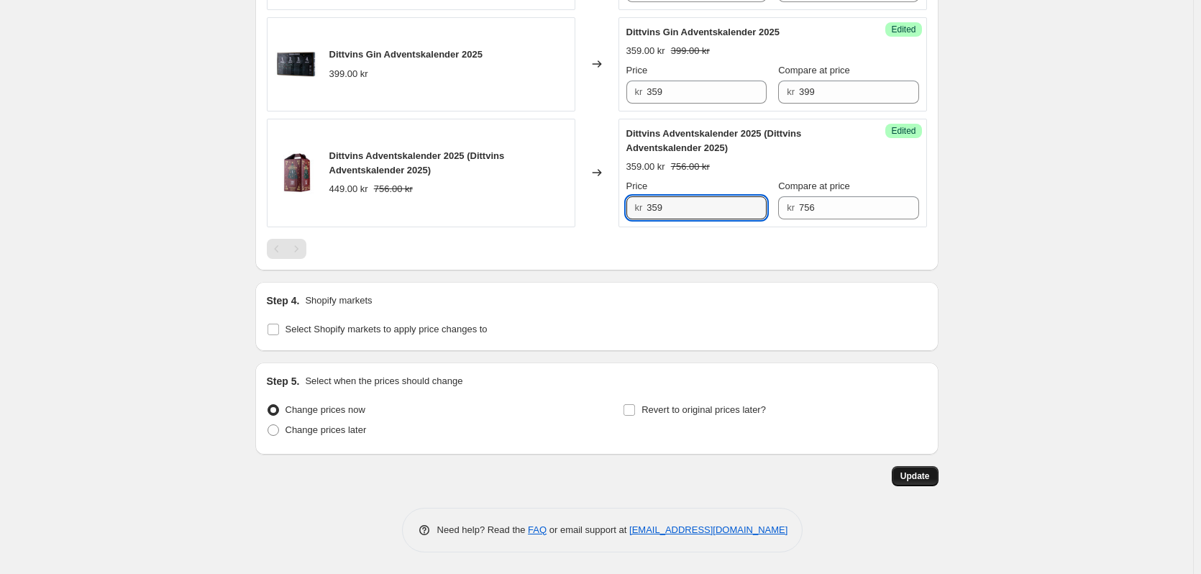
click at [927, 473] on span "Update" at bounding box center [914, 476] width 29 height 12
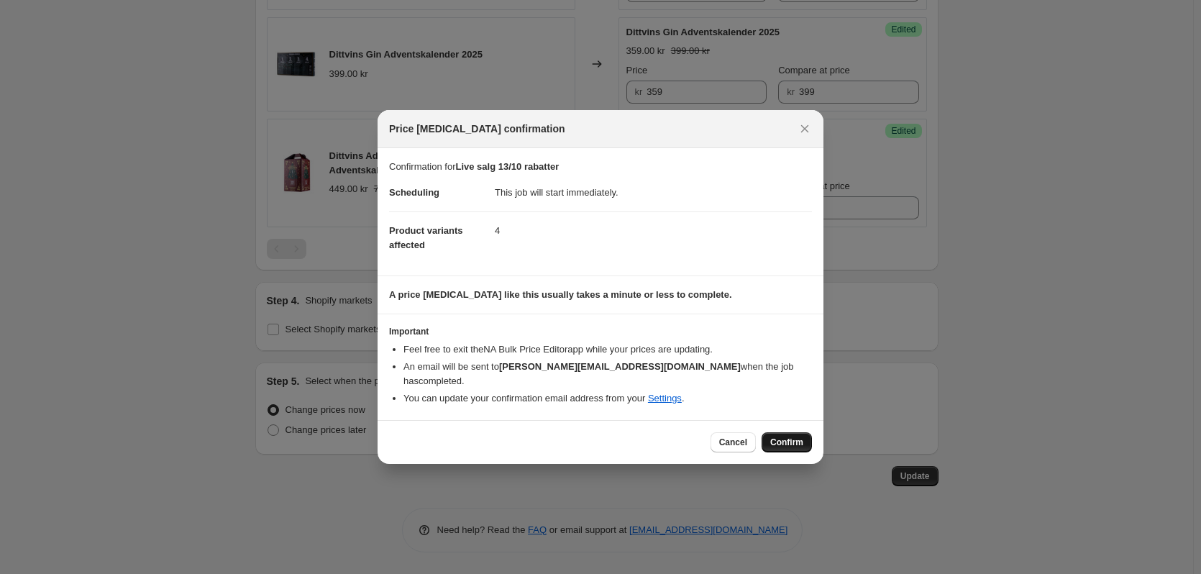
click at [787, 441] on button "Confirm" at bounding box center [786, 442] width 50 height 20
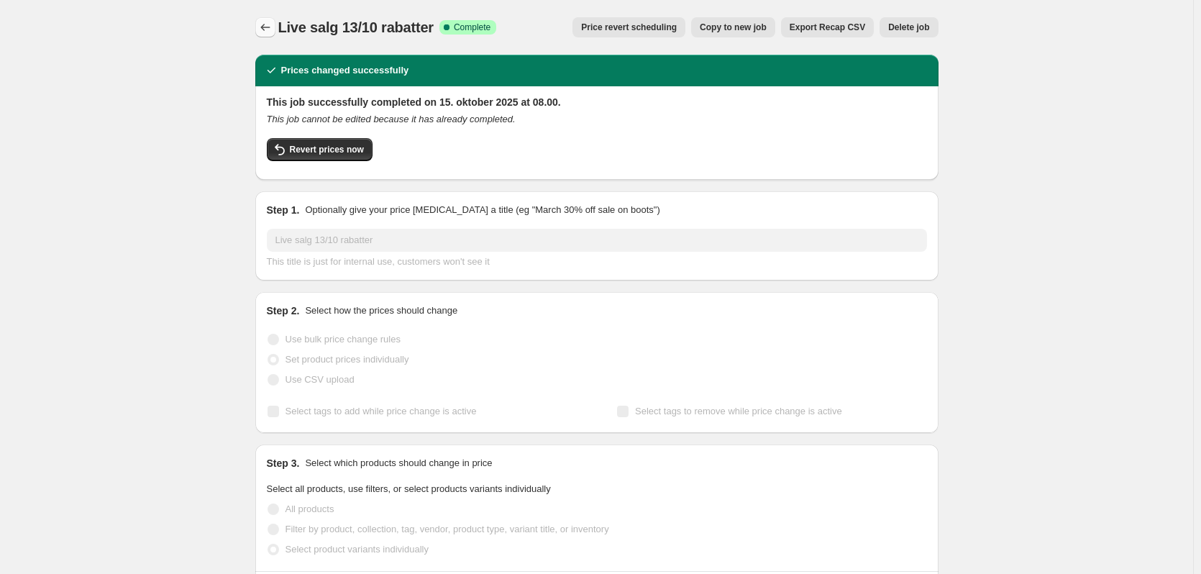
click at [272, 27] on icon "Price change jobs" at bounding box center [265, 27] width 14 height 14
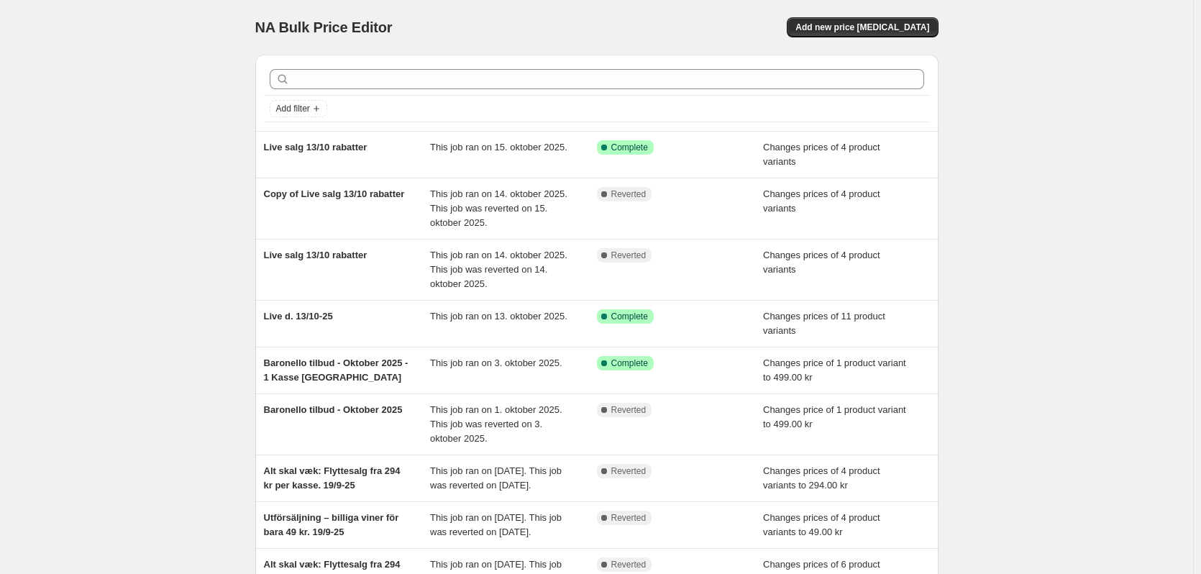
click at [221, 113] on div "NA Bulk Price Editor. This page is ready NA Bulk Price Editor Add new price [ME…" at bounding box center [596, 392] width 1193 height 784
click at [329, 131] on ul "Live salg 13/10 rabatter This job ran on 15. oktober 2025. Success Complete Com…" at bounding box center [596, 386] width 683 height 510
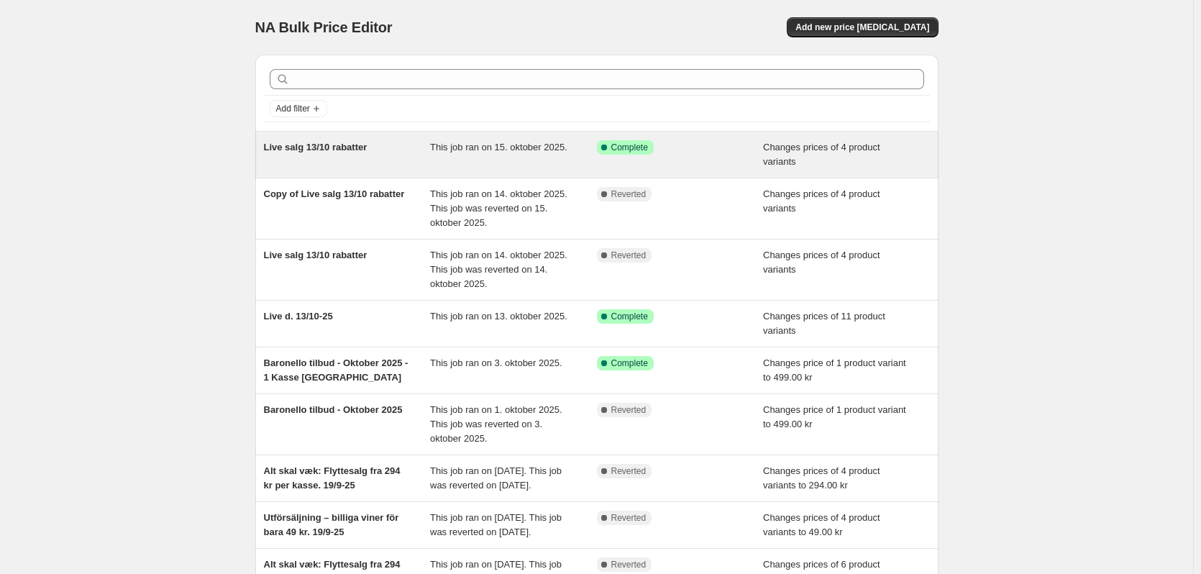
click at [329, 145] on span "Live salg 13/10 rabatter" at bounding box center [316, 147] width 104 height 11
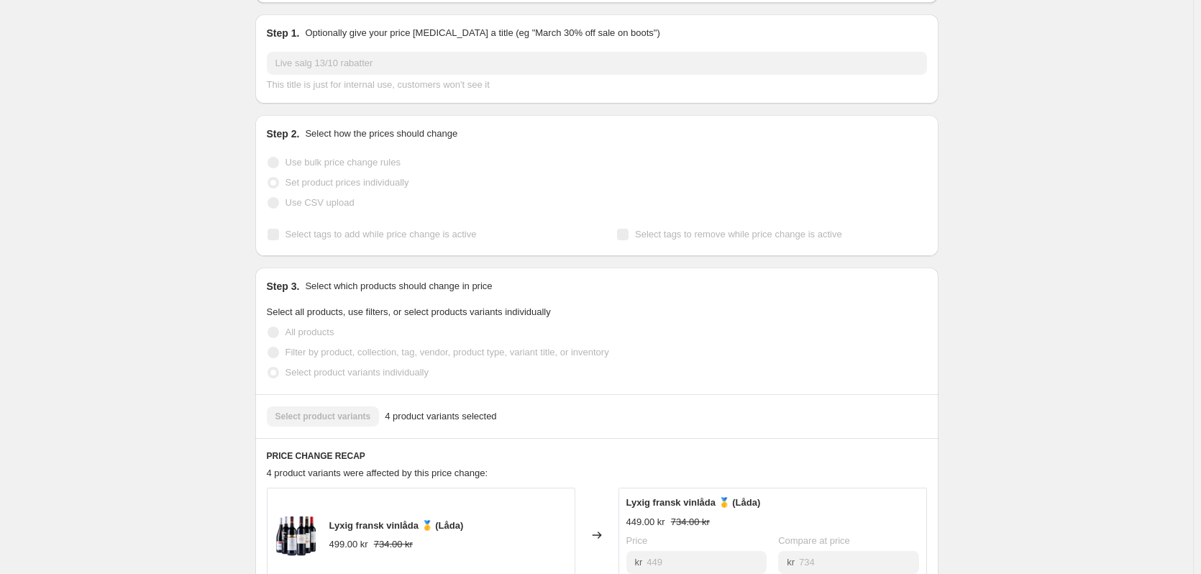
scroll to position [13, 0]
